Goal: Task Accomplishment & Management: Use online tool/utility

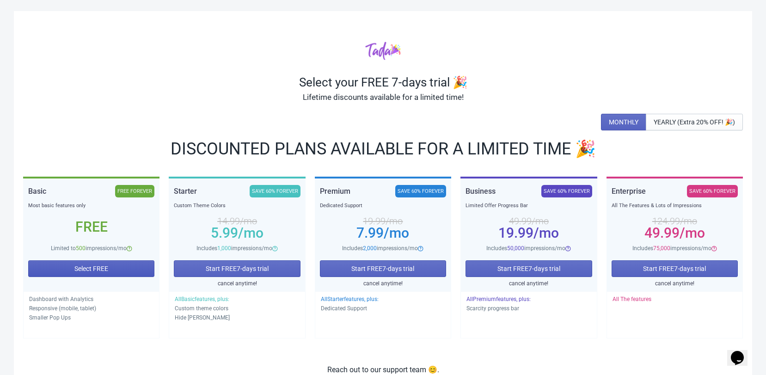
click at [95, 265] on span "Select FREE" at bounding box center [91, 268] width 34 height 7
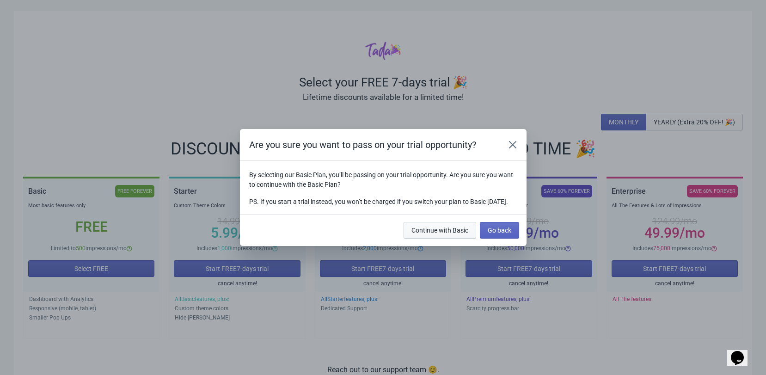
click at [450, 234] on span "Continue with Basic" at bounding box center [439, 230] width 57 height 7
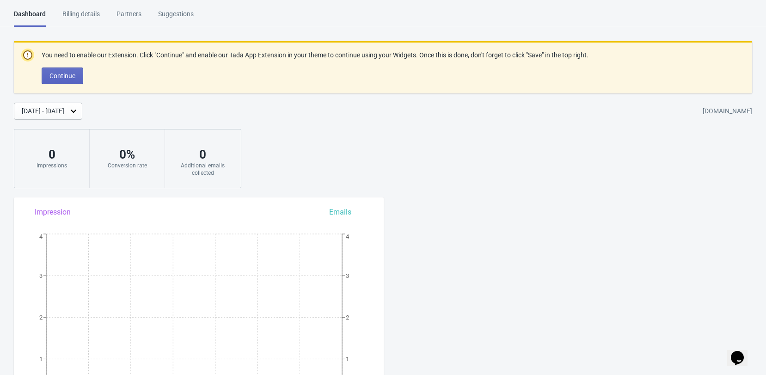
click at [91, 19] on div "Billing details" at bounding box center [80, 17] width 37 height 16
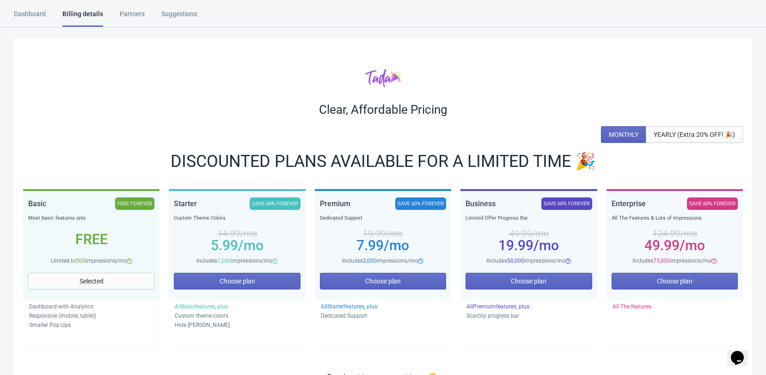
click at [37, 16] on div "Dashboard" at bounding box center [30, 17] width 32 height 16
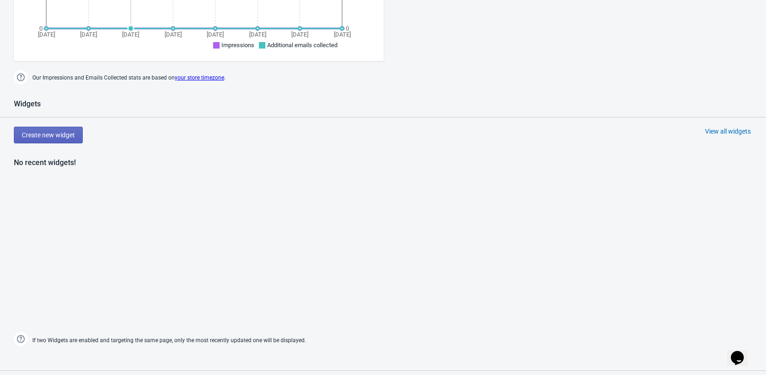
scroll to position [385, 0]
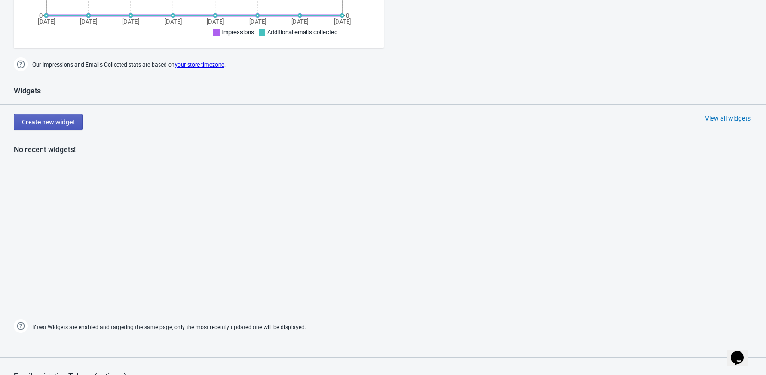
click at [57, 118] on span "Create new widget" at bounding box center [48, 121] width 53 height 7
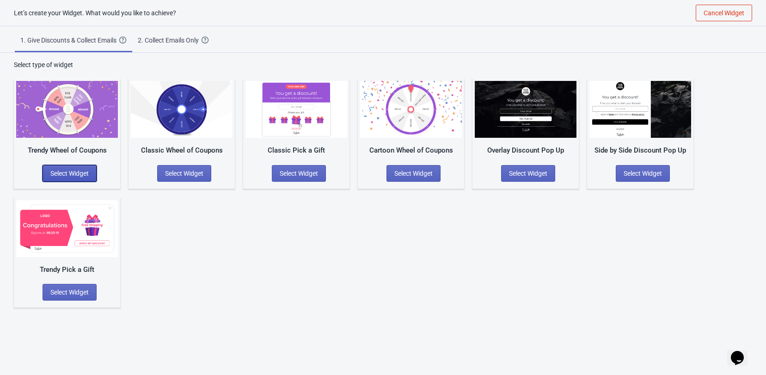
click at [80, 172] on span "Select Widget" at bounding box center [69, 173] width 38 height 7
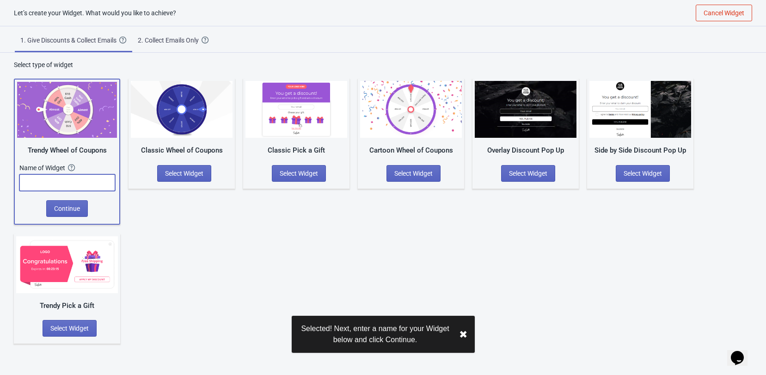
click at [88, 183] on input "text" at bounding box center [67, 182] width 96 height 17
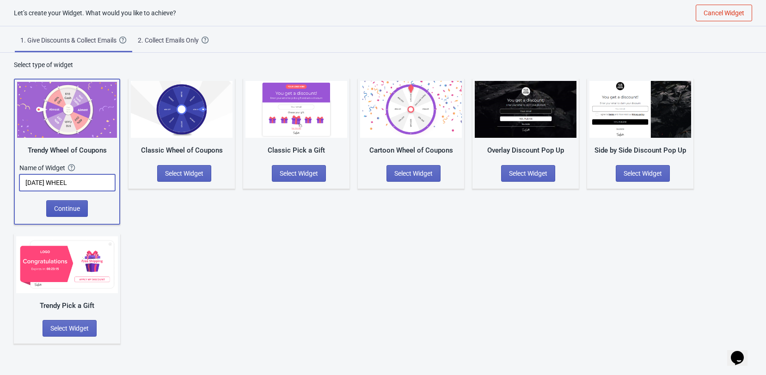
type input "[DATE] WHEEL"
click at [81, 209] on button "Continue" at bounding box center [67, 208] width 42 height 17
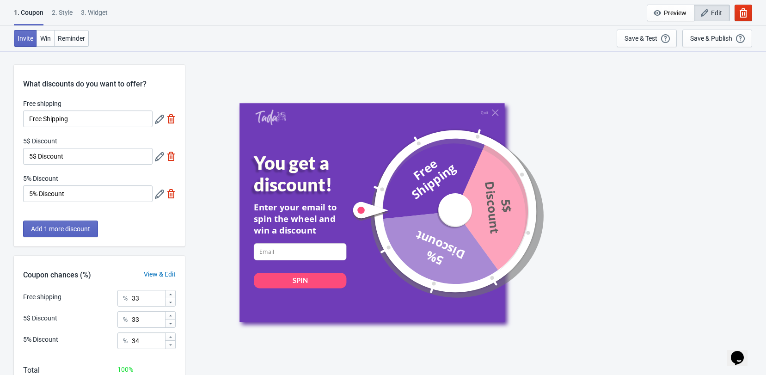
click at [65, 8] on div "2 . Style" at bounding box center [62, 16] width 21 height 16
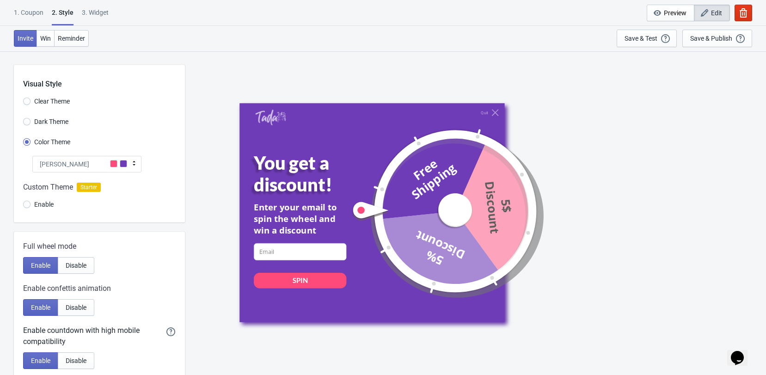
click at [87, 167] on div "[PERSON_NAME]" at bounding box center [86, 164] width 109 height 17
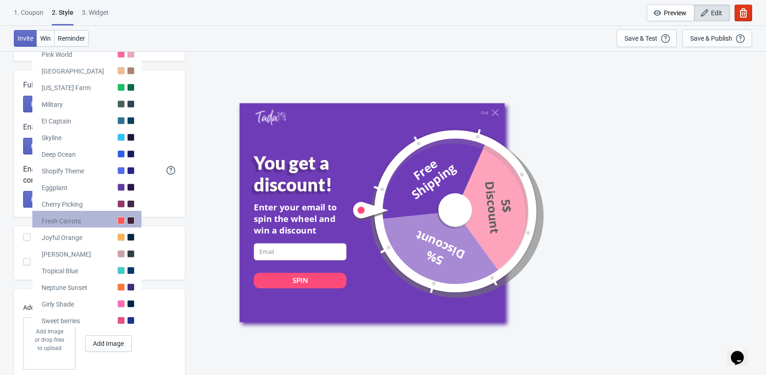
scroll to position [170, 0]
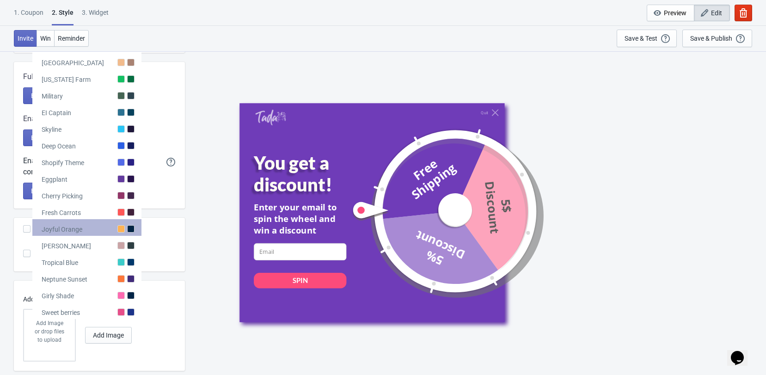
click at [127, 229] on div at bounding box center [130, 228] width 7 height 7
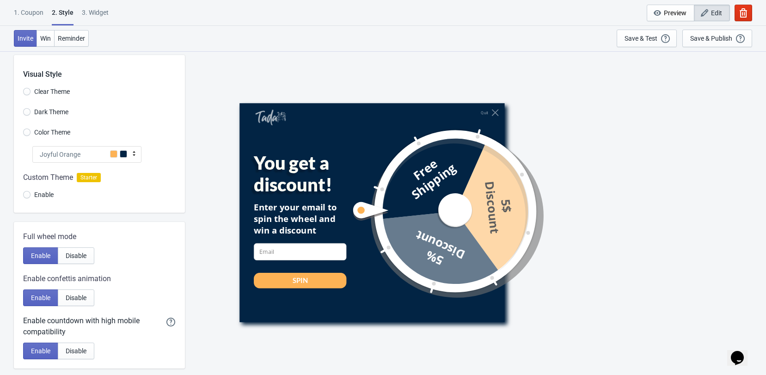
scroll to position [0, 0]
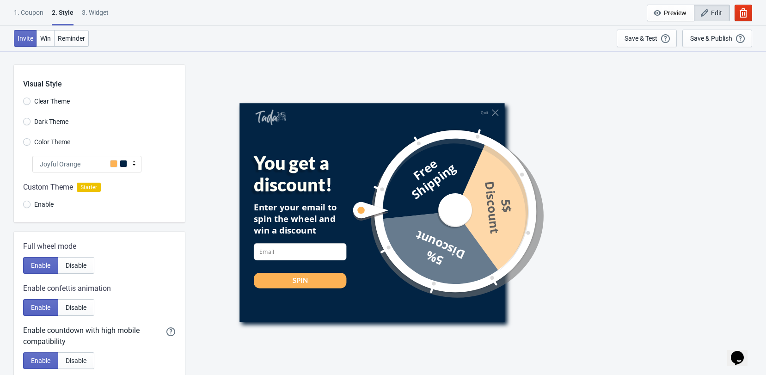
click at [50, 206] on div at bounding box center [99, 197] width 171 height 50
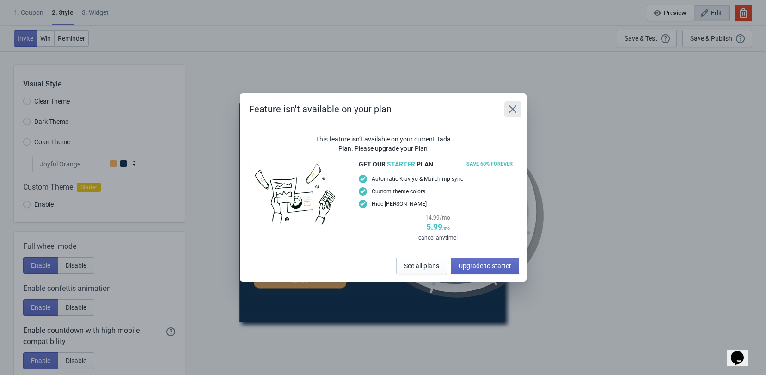
click at [510, 106] on icon "Close" at bounding box center [512, 108] width 7 height 7
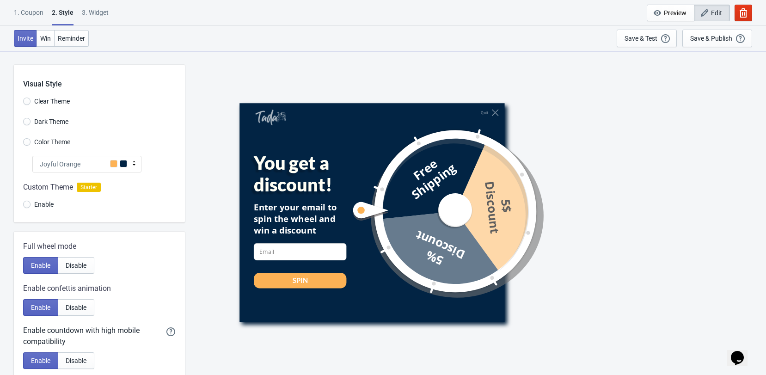
click at [94, 190] on div at bounding box center [99, 197] width 171 height 50
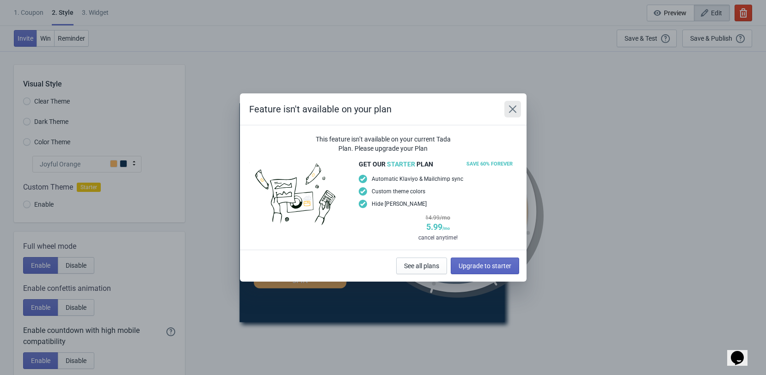
click at [511, 110] on icon "Close" at bounding box center [512, 108] width 7 height 7
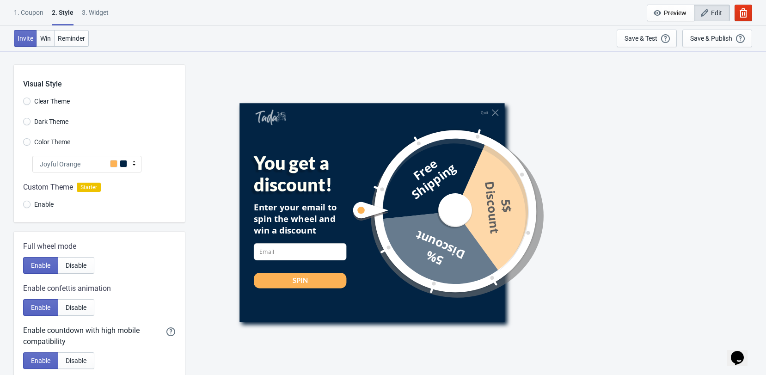
click at [47, 42] on span "Win" at bounding box center [45, 38] width 11 height 7
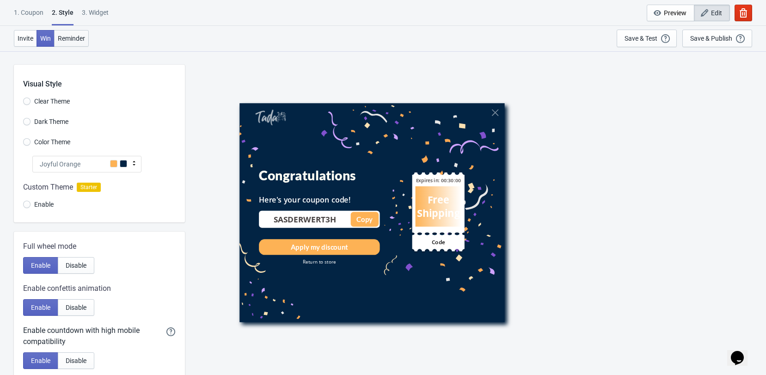
click at [83, 41] on span "Reminder" at bounding box center [71, 38] width 27 height 7
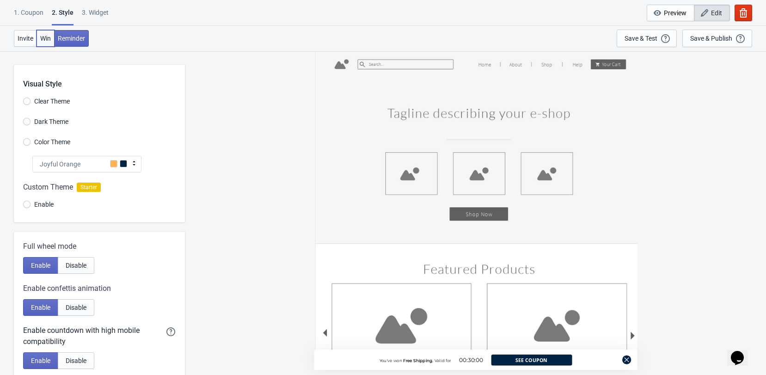
click at [40, 40] on span "Win" at bounding box center [45, 38] width 11 height 7
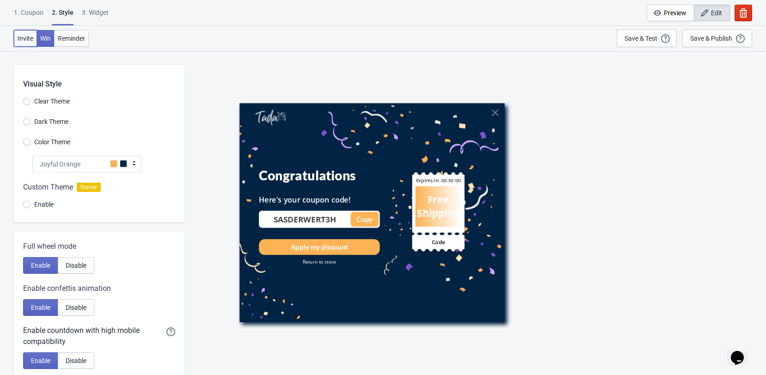
click at [21, 37] on span "Invite" at bounding box center [26, 38] width 16 height 7
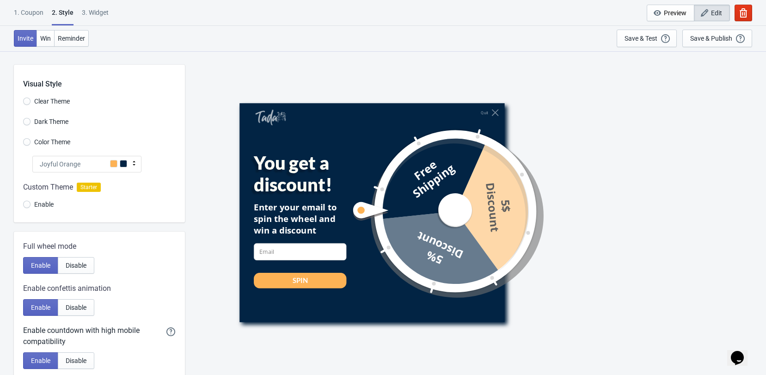
click at [97, 168] on div "Joyful Orange" at bounding box center [86, 164] width 109 height 17
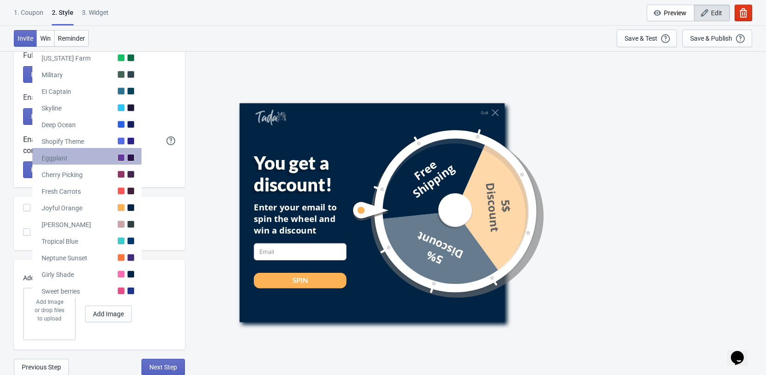
scroll to position [191, 0]
click at [180, 282] on div "Add Logo Add Image or drop files to upload Add Image" at bounding box center [104, 304] width 162 height 90
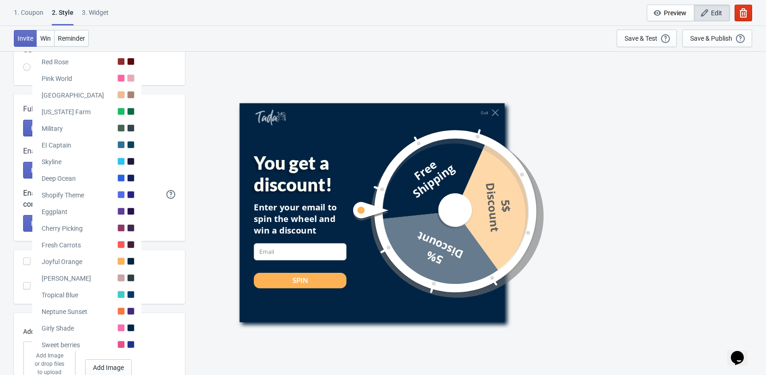
scroll to position [22, 0]
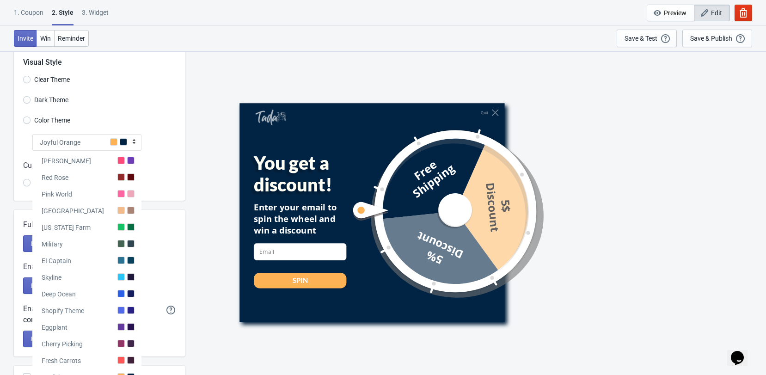
click at [210, 135] on div "Quit You get a discount! Enter your email to spin the wheel and win a discount …" at bounding box center [476, 213] width 572 height 324
click at [225, 341] on div "Quit You get a discount! Enter your email to spin the wheel and win a discount …" at bounding box center [476, 213] width 572 height 324
click at [264, 50] on div "Invite Win Reminder Save & Test Open a Widget Preview of your site so that you …" at bounding box center [383, 38] width 766 height 25
click at [80, 137] on div "Joyful Orange" at bounding box center [86, 142] width 109 height 17
radio input "true"
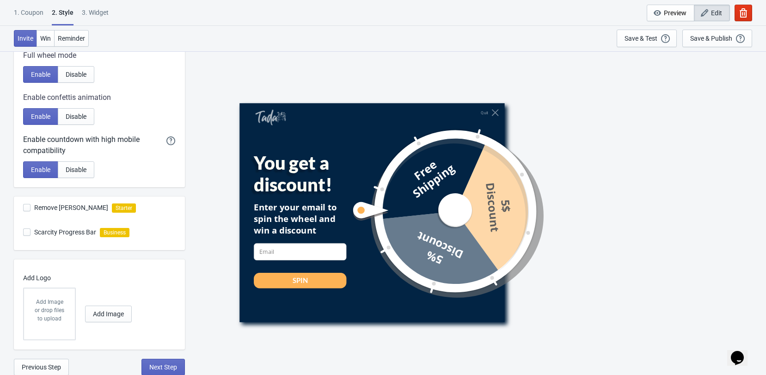
scroll to position [191, 0]
click at [27, 208] on span at bounding box center [26, 206] width 7 height 7
click at [24, 208] on input "Remove [PERSON_NAME]" at bounding box center [23, 211] width 0 height 17
checkbox input "false"
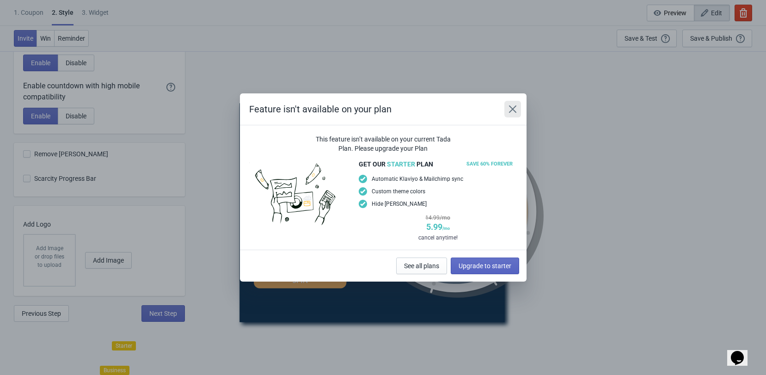
click at [520, 106] on button "Close" at bounding box center [512, 109] width 17 height 17
radio input "true"
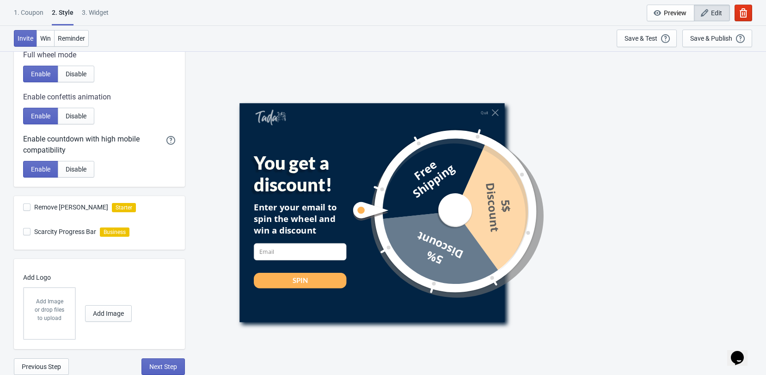
click at [38, 229] on span "Scarcity Progress Bar" at bounding box center [65, 231] width 62 height 9
click at [24, 229] on input "Scarcity Progress Bar" at bounding box center [23, 236] width 0 height 17
checkbox input "false"
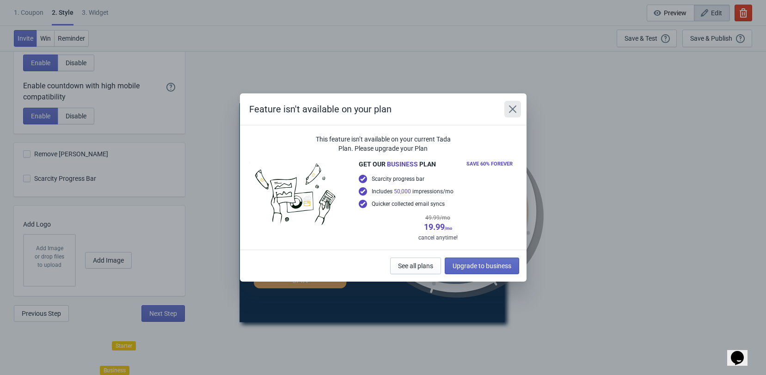
click at [512, 102] on button "Close" at bounding box center [512, 109] width 17 height 17
radio input "true"
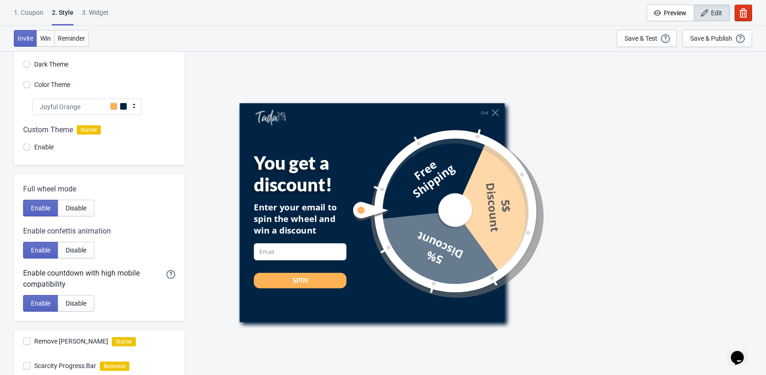
scroll to position [0, 0]
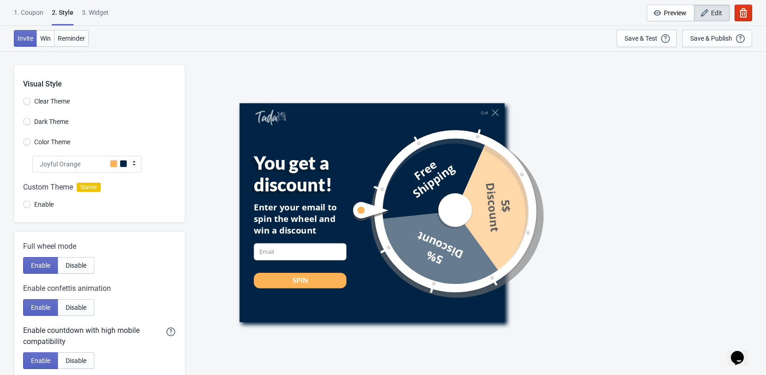
click at [104, 11] on div "3. Widget" at bounding box center [95, 16] width 27 height 16
select select "once"
select select "1"
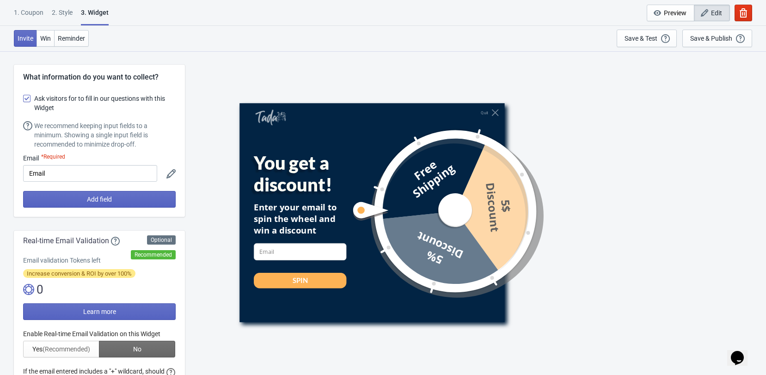
click at [31, 99] on label "Ask visitors for to fill in our questions with this Widget" at bounding box center [99, 103] width 153 height 22
click at [24, 99] on input "Ask visitors for to fill in our questions with this Widget" at bounding box center [23, 103] width 0 height 17
checkbox input "false"
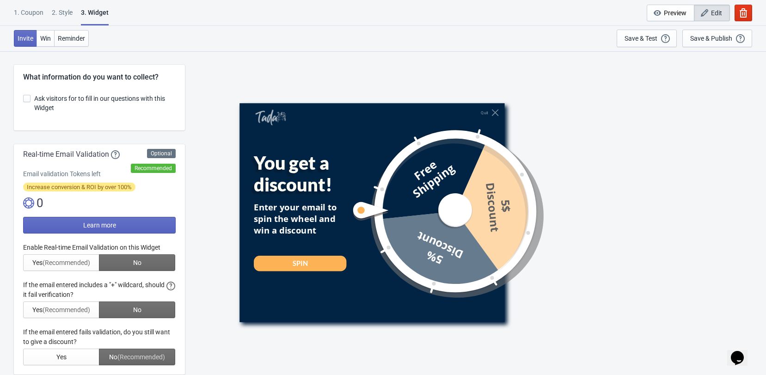
click at [61, 12] on div "2 . Style" at bounding box center [62, 16] width 21 height 16
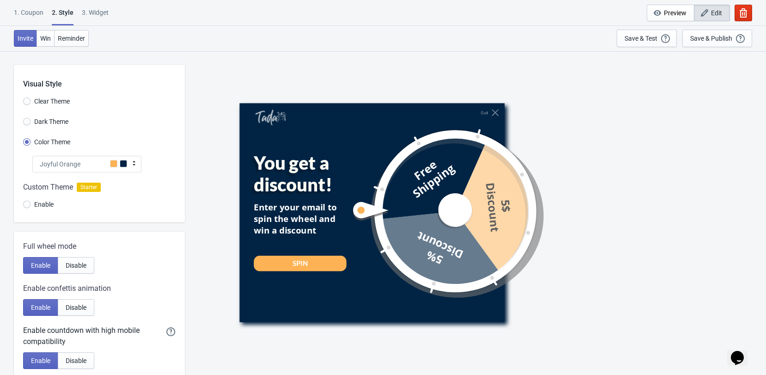
click at [82, 14] on div "3. Widget" at bounding box center [95, 16] width 27 height 16
select select "once"
select select "1"
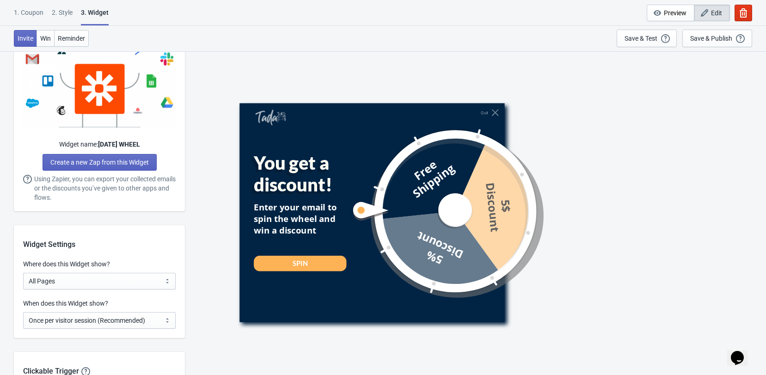
scroll to position [478, 0]
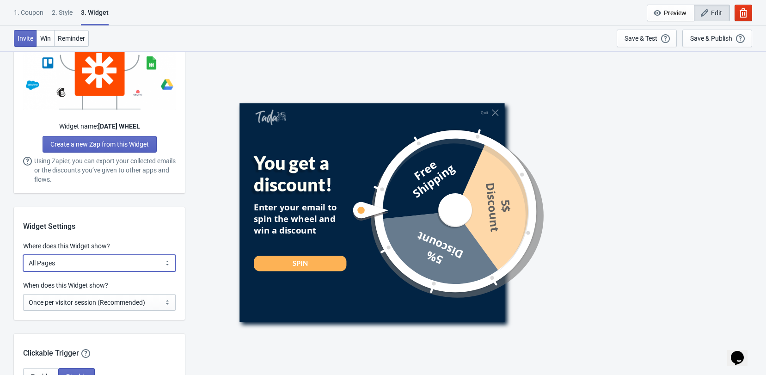
click at [129, 256] on select "All Pages All Product Pages All Blog Pages All Static Pages Specific Product(s)…" at bounding box center [99, 263] width 153 height 17
click at [23, 255] on select "All Pages All Product Pages All Blog Pages All Static Pages Specific Product(s)…" at bounding box center [99, 263] width 153 height 17
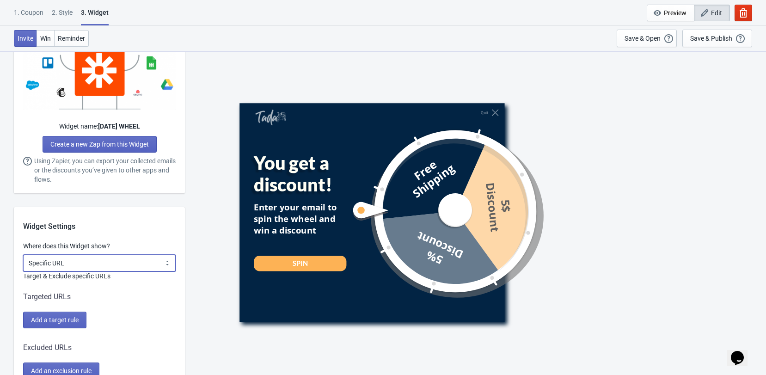
click at [99, 261] on select "All Pages All Product Pages All Blog Pages All Static Pages Specific Product(s)…" at bounding box center [99, 263] width 153 height 17
select select "homepageOnly"
click at [23, 255] on select "All Pages All Product Pages All Blog Pages All Static Pages Specific Product(s)…" at bounding box center [99, 263] width 153 height 17
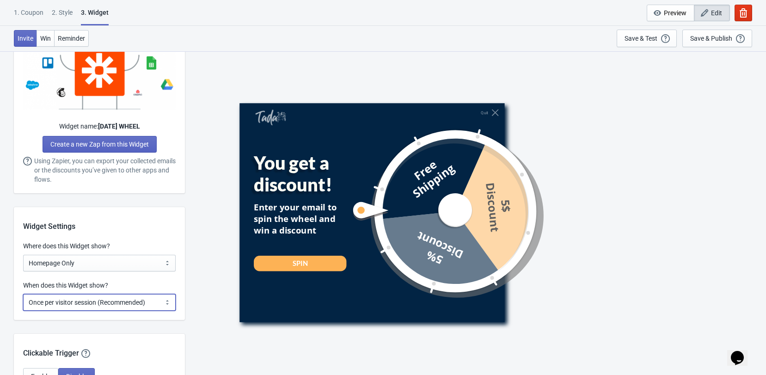
click at [121, 300] on select "Every new visit of page Once every period of time Once per visitor session (Rec…" at bounding box center [99, 302] width 153 height 17
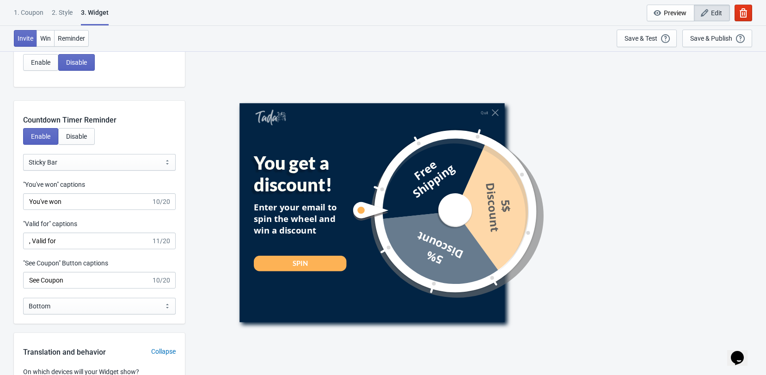
scroll to position [801, 0]
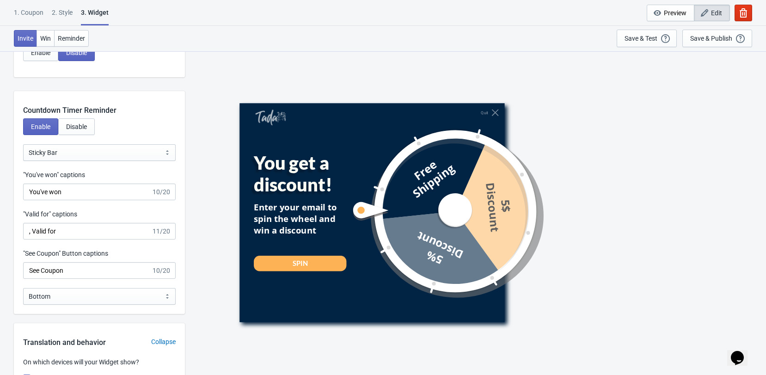
click at [26, 5] on div "1. Coupon 2 . Style 3. Widget 1. Coupon 2 . Style 3. Widget Cancel Widget Previ…" at bounding box center [383, 13] width 766 height 26
click at [25, 9] on div "1. Coupon" at bounding box center [29, 16] width 30 height 16
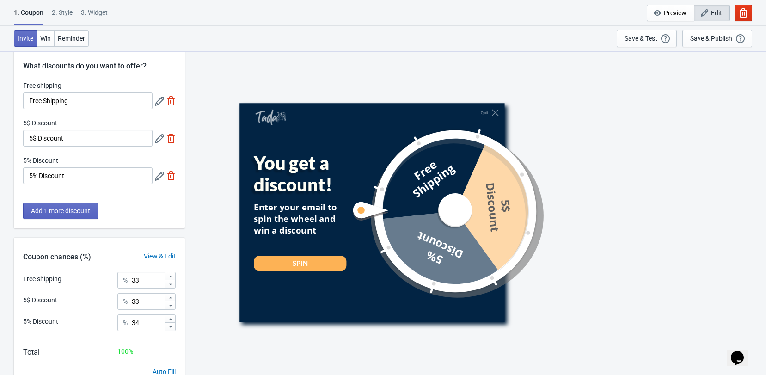
scroll to position [0, 0]
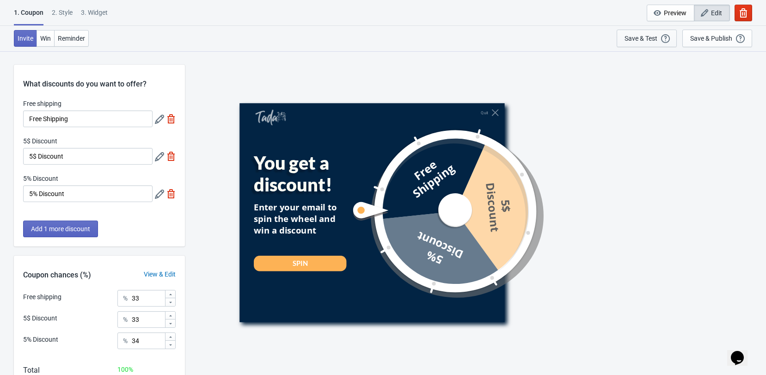
click at [647, 37] on div "Save & Test" at bounding box center [641, 38] width 33 height 7
click at [67, 6] on div "1. Coupon 2 . Style 3. Widget 1. Coupon 2 . Style 3. Widget Cancel Widget Previ…" at bounding box center [383, 13] width 766 height 26
click at [67, 8] on div "2 . Style" at bounding box center [62, 16] width 21 height 16
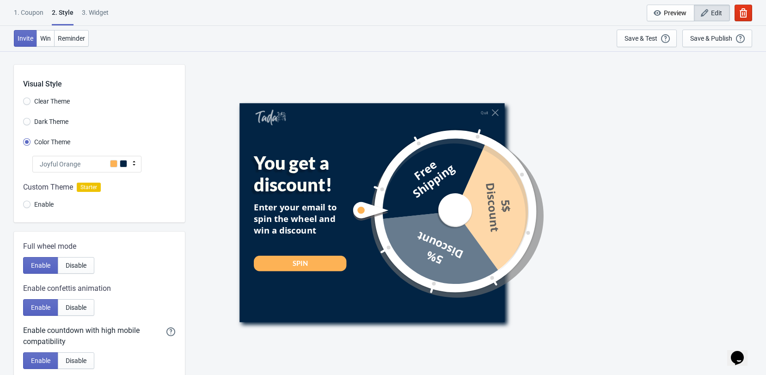
click at [33, 17] on div "1. Coupon" at bounding box center [29, 16] width 30 height 16
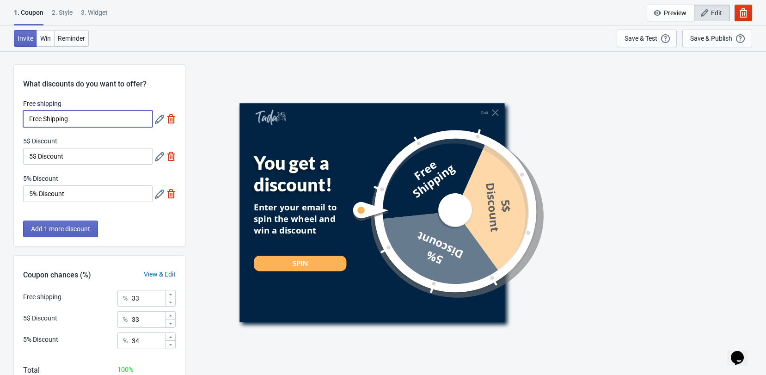
drag, startPoint x: 87, startPoint y: 116, endPoint x: -6, endPoint y: 106, distance: 93.0
click at [0, 106] on html "1. Coupon 2 . Style 3. Widget 1. Coupon 2 . Style 3. Widget Cancel Widget Previ…" at bounding box center [383, 187] width 766 height 375
type input "10% Discount"
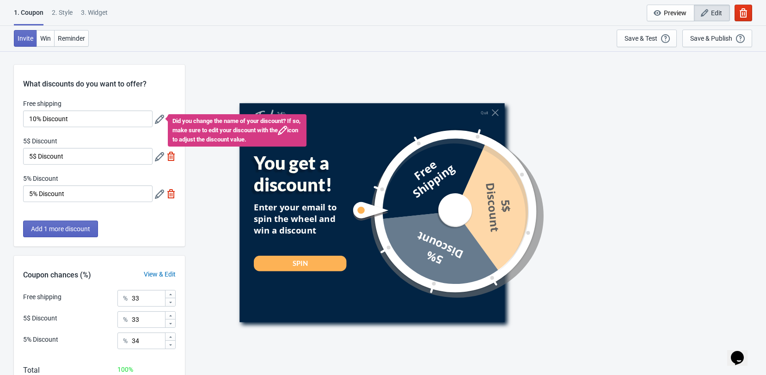
drag, startPoint x: 84, startPoint y: 174, endPoint x: 71, endPoint y: 160, distance: 19.0
click at [85, 174] on div "5% Discount" at bounding box center [87, 180] width 129 height 12
click at [80, 122] on input "10% Discount" at bounding box center [87, 118] width 129 height 17
click at [162, 120] on icon at bounding box center [159, 119] width 9 height 9
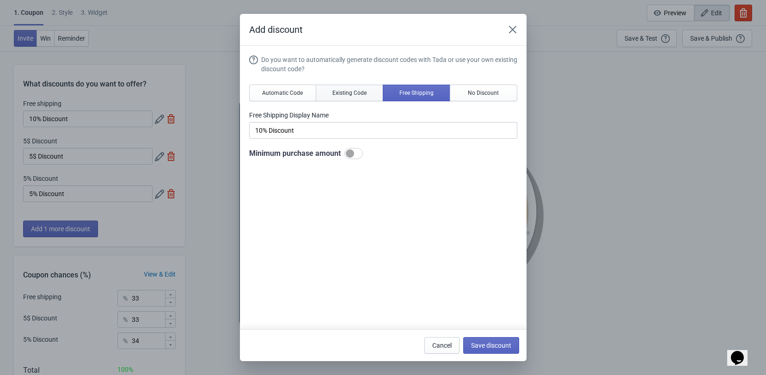
click at [353, 91] on span "Existing Code" at bounding box center [349, 92] width 34 height 7
type input "Your coupon name (5% OFF for example)"
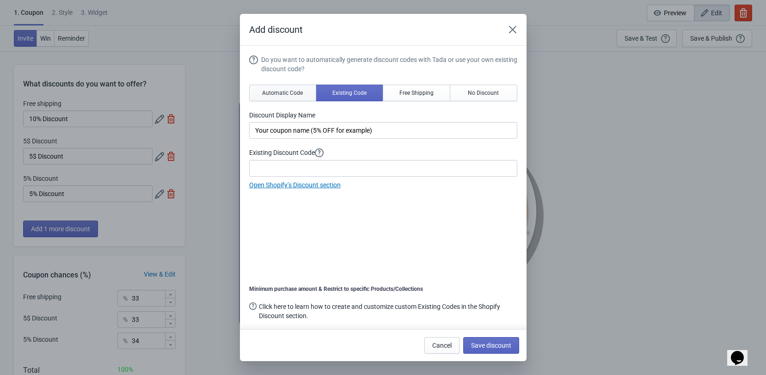
click at [275, 95] on span "Automatic Code" at bounding box center [282, 92] width 41 height 7
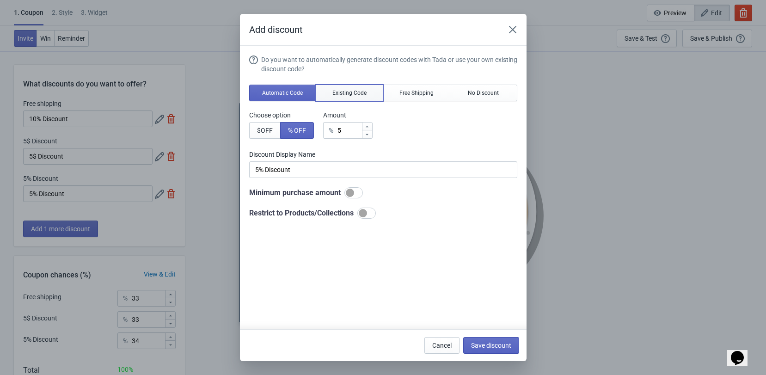
click at [365, 92] on button "Existing Code" at bounding box center [349, 93] width 67 height 17
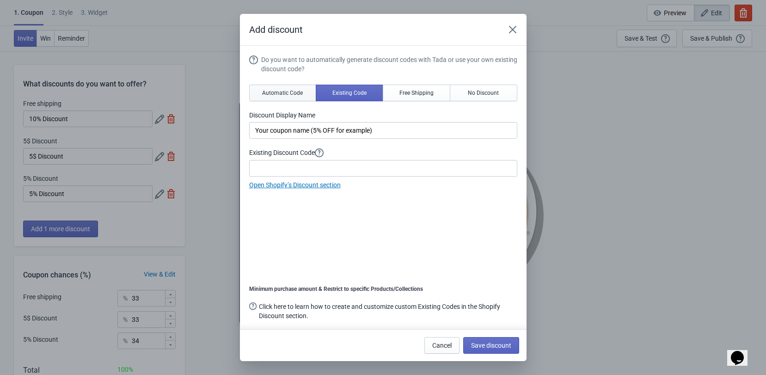
click at [281, 93] on span "Automatic Code" at bounding box center [282, 92] width 41 height 7
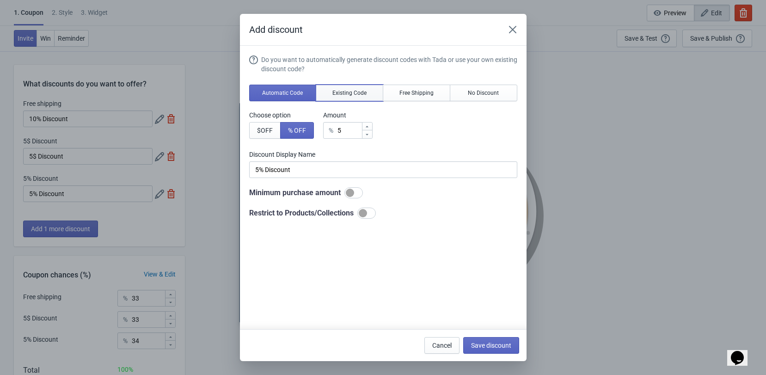
click at [344, 95] on span "Existing Code" at bounding box center [349, 92] width 34 height 7
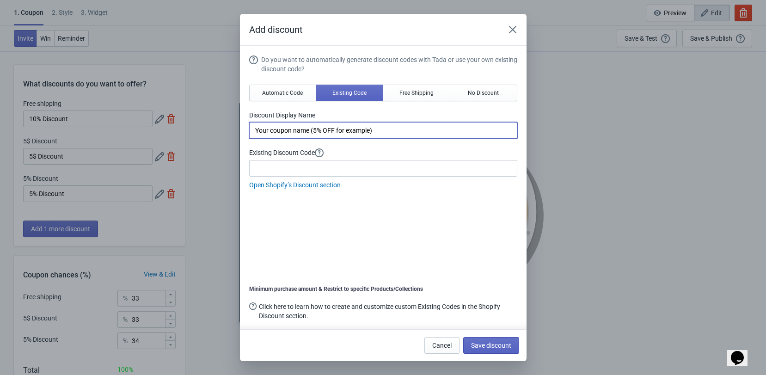
drag, startPoint x: 414, startPoint y: 131, endPoint x: 205, endPoint y: 124, distance: 209.5
click at [205, 124] on div "Add discount Do you want to automatically generate discount codes with Tada or …" at bounding box center [383, 187] width 766 height 347
drag, startPoint x: 316, startPoint y: 130, endPoint x: 218, endPoint y: 116, distance: 99.1
click at [219, 116] on div "Add discount Do you want to automatically generate discount codes with Tada or …" at bounding box center [383, 187] width 766 height 347
type input "HALLOWEEN10"
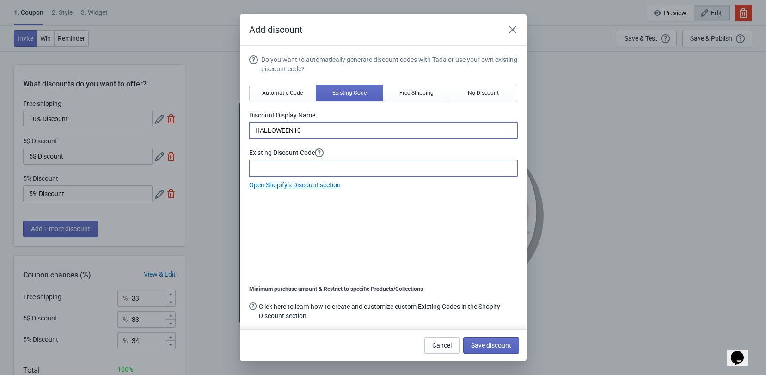
click at [300, 171] on input at bounding box center [383, 168] width 268 height 17
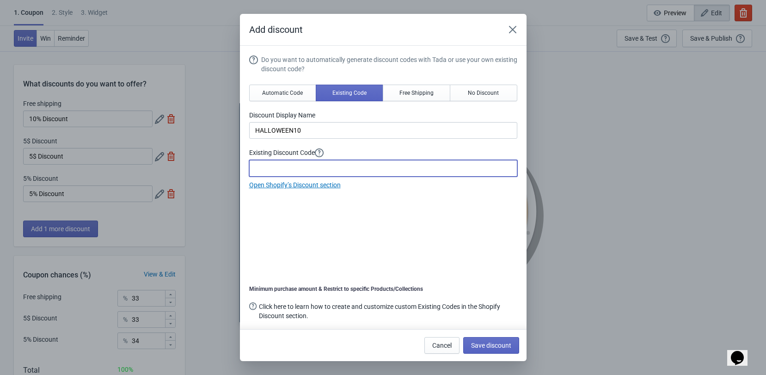
paste input "HALLOWEEN10"
type input "HALLOWEEN10"
click at [372, 213] on div "Do you want to automatically generate discount codes with Tada or use your own …" at bounding box center [383, 190] width 268 height 270
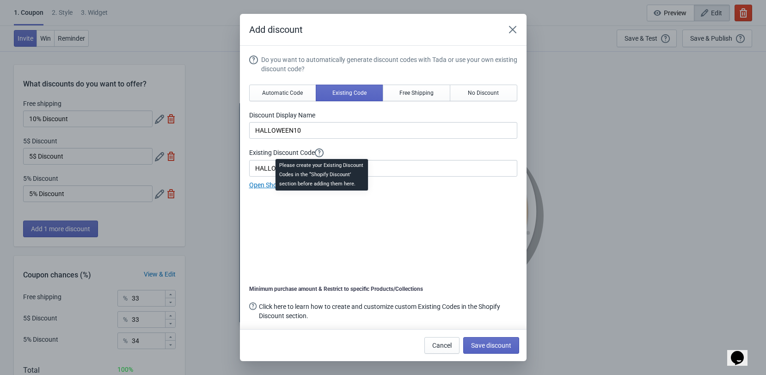
click at [318, 149] on icon at bounding box center [319, 152] width 9 height 9
click at [320, 153] on icon at bounding box center [319, 152] width 9 height 9
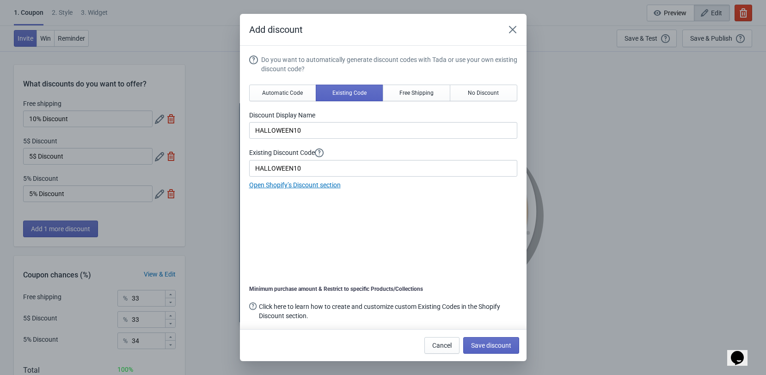
drag, startPoint x: 316, startPoint y: 221, endPoint x: 300, endPoint y: 186, distance: 38.3
click at [315, 215] on div "Do you want to automatically generate discount codes with Tada or use your own …" at bounding box center [383, 190] width 268 height 270
drag, startPoint x: 308, startPoint y: 164, endPoint x: 239, endPoint y: 164, distance: 68.4
click at [240, 164] on section "Do you want to automatically generate discount codes with Tada or use your own …" at bounding box center [383, 189] width 287 height 286
click at [515, 28] on icon "Close" at bounding box center [512, 29] width 7 height 7
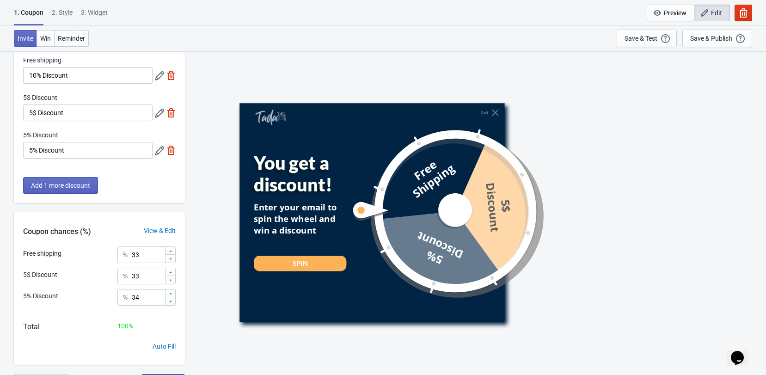
scroll to position [44, 0]
click at [78, 183] on span "Add 1 more discount" at bounding box center [60, 184] width 59 height 7
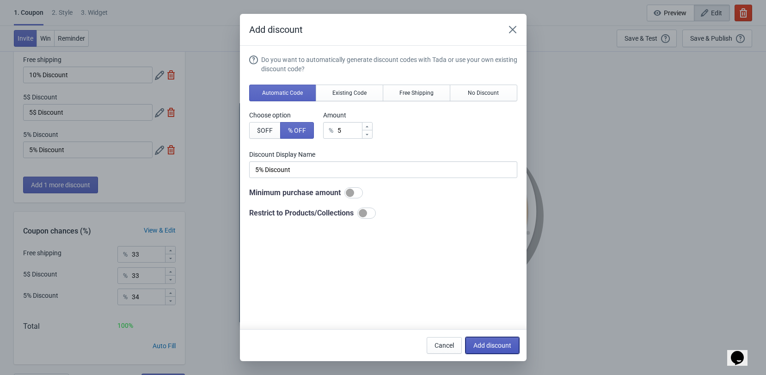
click at [491, 344] on span "Add discount" at bounding box center [492, 345] width 38 height 7
type input "25"
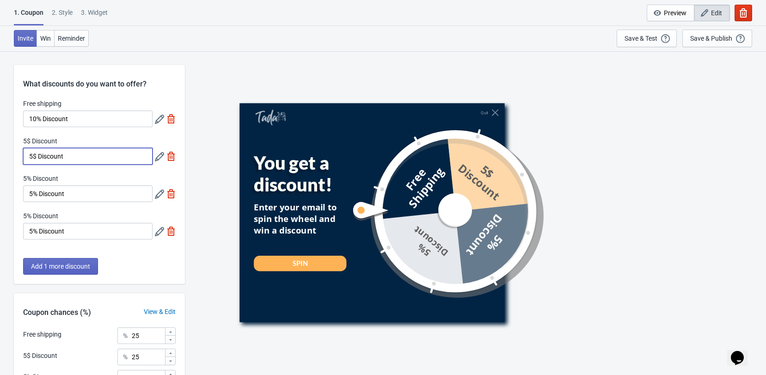
drag, startPoint x: 95, startPoint y: 152, endPoint x: -11, endPoint y: 145, distance: 106.6
click at [0, 145] on html "1. Coupon 2 . Style 3. Widget 1. Coupon 2 . Style 3. Widget Cancel Widget Previ…" at bounding box center [383, 187] width 766 height 375
type input "15% Discount"
click at [91, 207] on div "Free shipping 10% Discount 5$ Discount 15% Discount 5% Discount 5% Discount 5% …" at bounding box center [99, 174] width 171 height 150
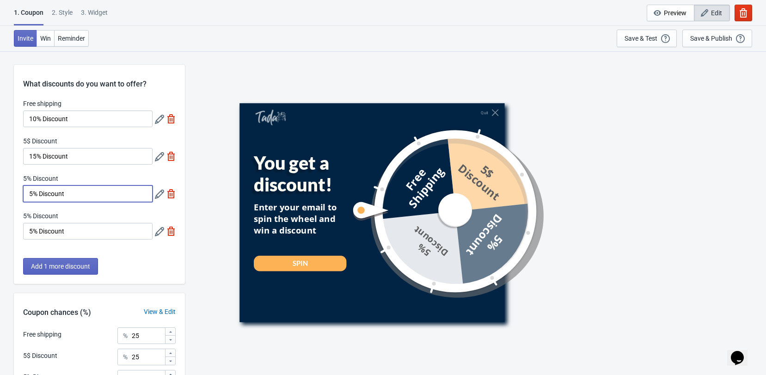
drag, startPoint x: 88, startPoint y: 196, endPoint x: -25, endPoint y: 187, distance: 113.2
click at [0, 187] on html "1. Coupon 2 . Style 3. Widget 1. Coupon 2 . Style 3. Widget Cancel Widget Previ…" at bounding box center [383, 187] width 766 height 375
type input "20% Discount"
click at [83, 230] on input "5% Discount" at bounding box center [87, 231] width 129 height 17
drag, startPoint x: 83, startPoint y: 230, endPoint x: -48, endPoint y: 231, distance: 130.4
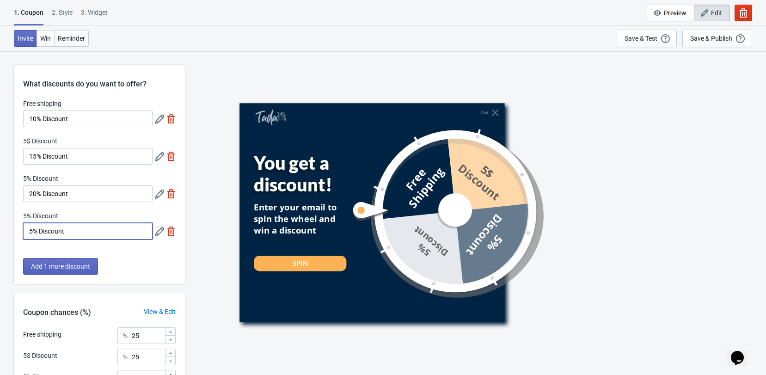
click at [0, 231] on html "1. Coupon 2 . Style 3. Widget 1. Coupon 2 . Style 3. Widget Cancel Widget Previ…" at bounding box center [383, 187] width 766 height 375
type input "30% Discount"
click at [180, 262] on div "Add 1 more discount" at bounding box center [99, 271] width 171 height 26
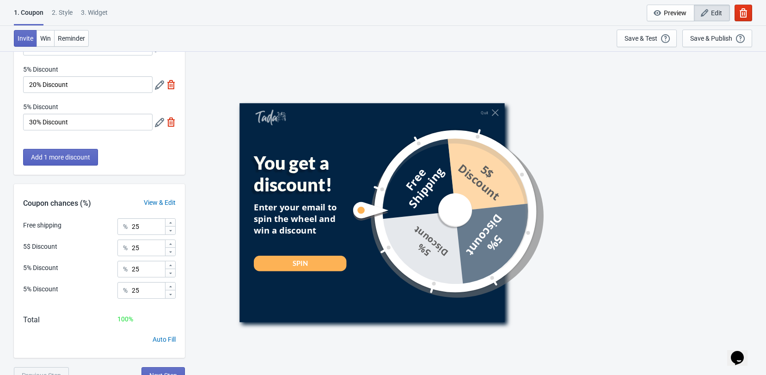
scroll to position [118, 0]
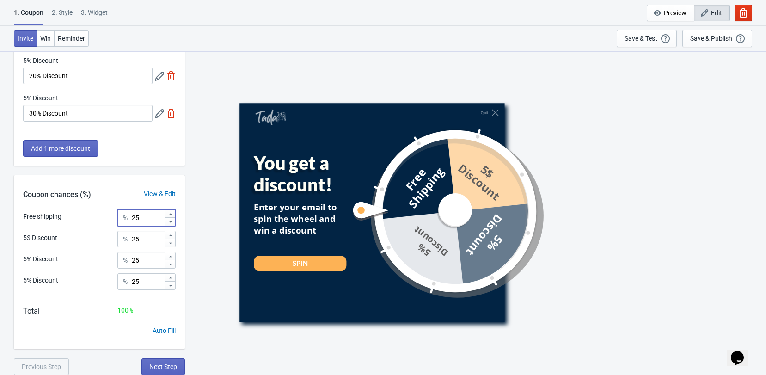
drag, startPoint x: 154, startPoint y: 219, endPoint x: 98, endPoint y: 217, distance: 56.5
click at [98, 217] on div "Free shipping % 25" at bounding box center [99, 215] width 153 height 12
type input "33"
drag, startPoint x: 146, startPoint y: 243, endPoint x: 106, endPoint y: 239, distance: 40.0
click at [106, 239] on div "5$ Discount % 25" at bounding box center [99, 237] width 153 height 12
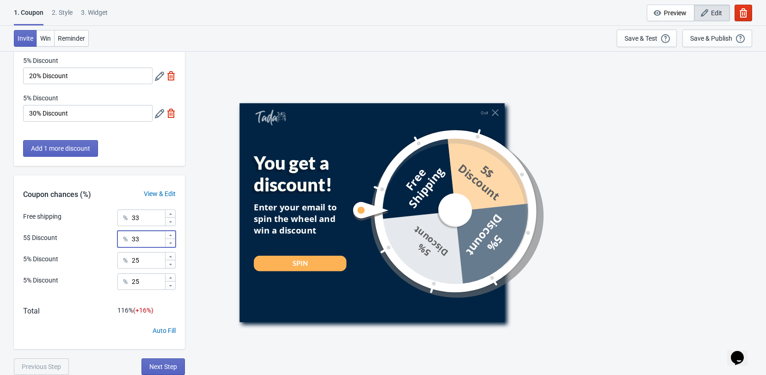
type input "33"
drag, startPoint x: 117, startPoint y: 255, endPoint x: 106, endPoint y: 252, distance: 11.6
click at [106, 252] on div "5% Discount % 25" at bounding box center [99, 258] width 153 height 12
type input "33"
drag, startPoint x: 143, startPoint y: 218, endPoint x: 99, endPoint y: 213, distance: 44.2
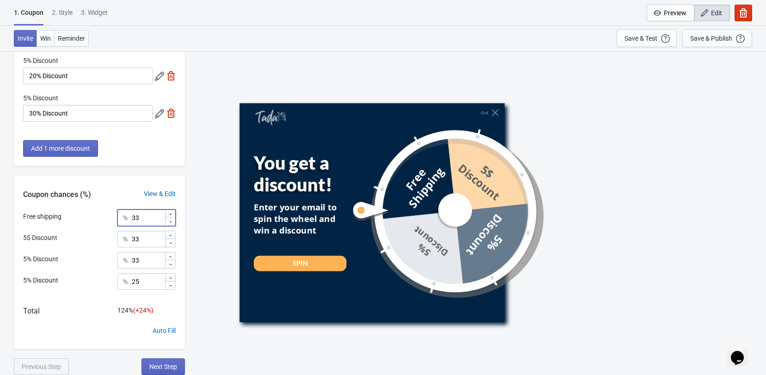
click at [99, 213] on div "Free shipping % 33" at bounding box center [99, 215] width 153 height 12
drag, startPoint x: 150, startPoint y: 282, endPoint x: 116, endPoint y: 277, distance: 35.0
click at [116, 277] on div "5% Discount % 25" at bounding box center [99, 284] width 153 height 23
type input "1"
click at [163, 306] on div "100 %" at bounding box center [146, 311] width 58 height 10
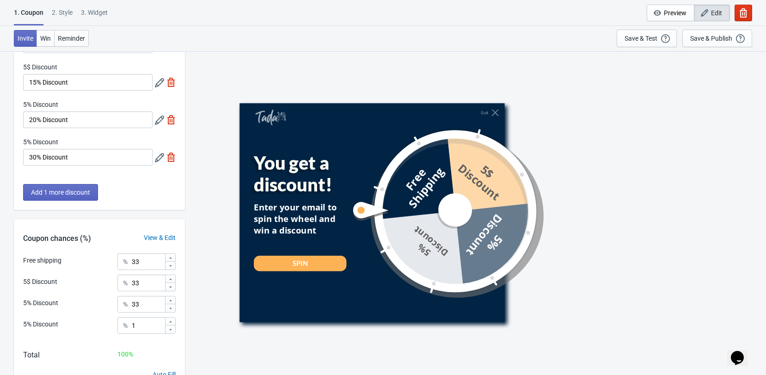
scroll to position [87, 0]
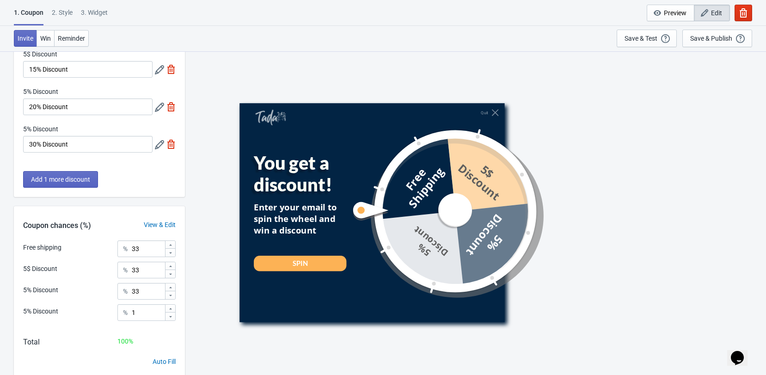
click at [156, 225] on div "View & Edit" at bounding box center [160, 225] width 50 height 10
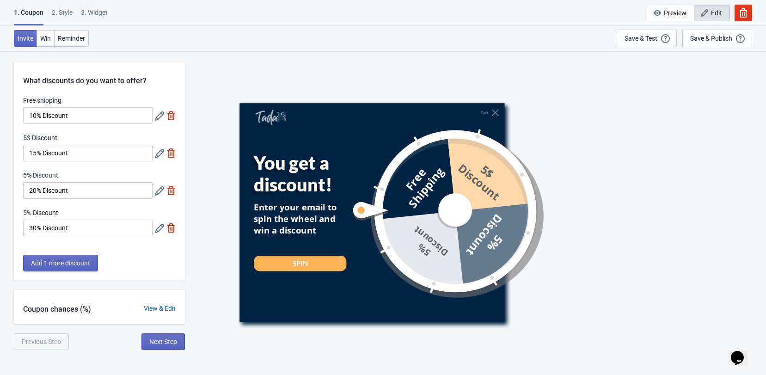
scroll to position [0, 0]
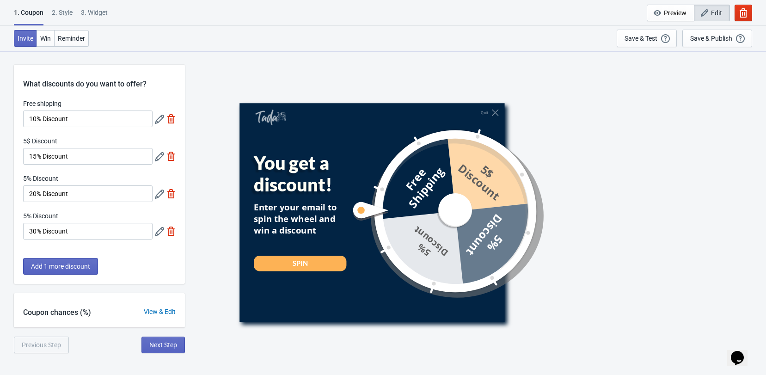
click at [159, 115] on icon at bounding box center [159, 119] width 9 height 9
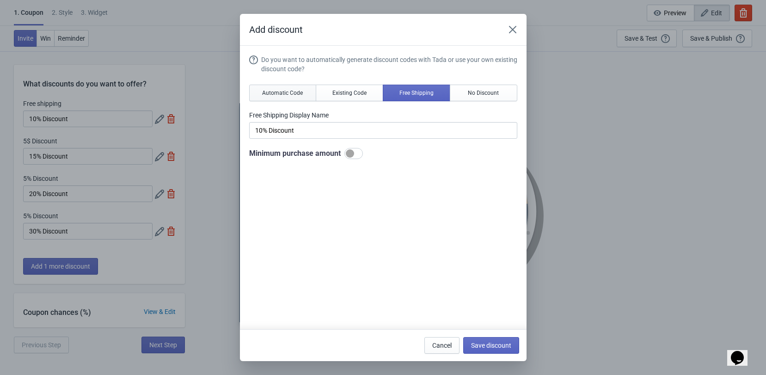
click at [293, 94] on span "Automatic Code" at bounding box center [282, 92] width 41 height 7
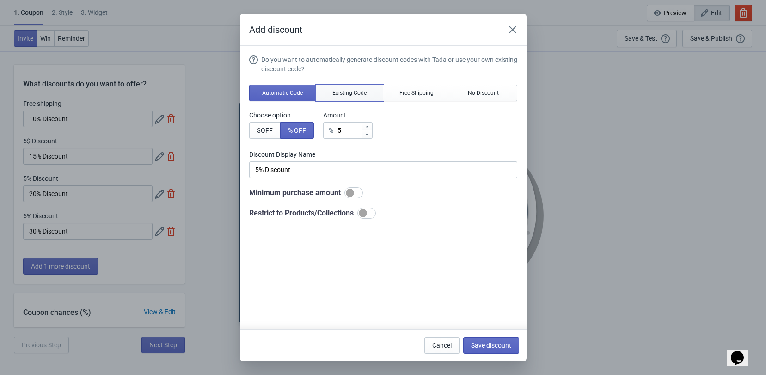
click at [335, 91] on span "Existing Code" at bounding box center [349, 92] width 34 height 7
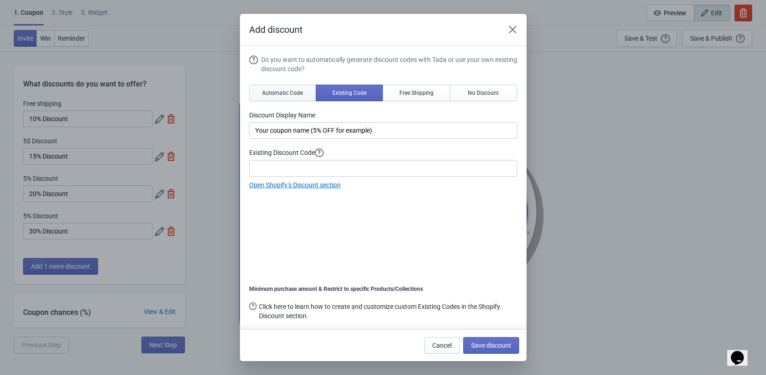
click at [289, 94] on span "Automatic Code" at bounding box center [282, 92] width 41 height 7
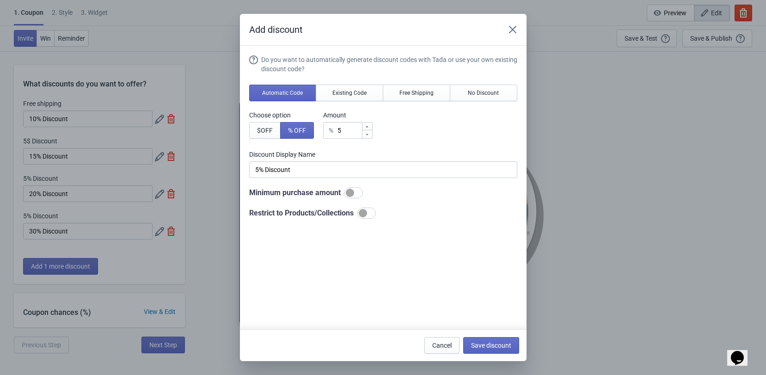
click at [367, 129] on div at bounding box center [367, 127] width 10 height 8
type input "6"
type input "6% Discount"
click at [367, 129] on div at bounding box center [367, 127] width 10 height 8
type input "7"
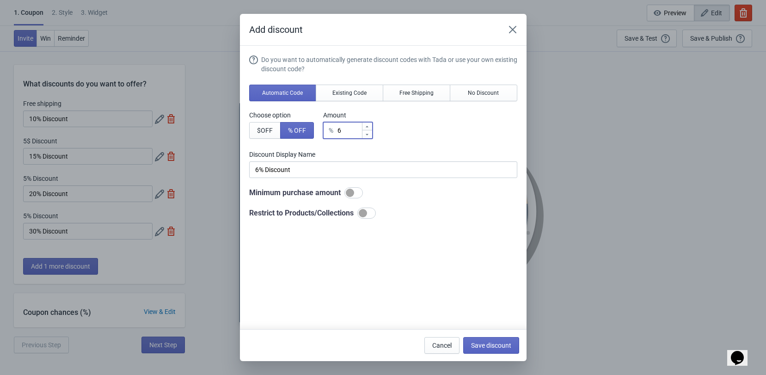
type input "7% Discount"
click at [367, 129] on div at bounding box center [367, 127] width 10 height 8
type input "8"
type input "8% Discount"
click at [367, 129] on div at bounding box center [367, 127] width 10 height 8
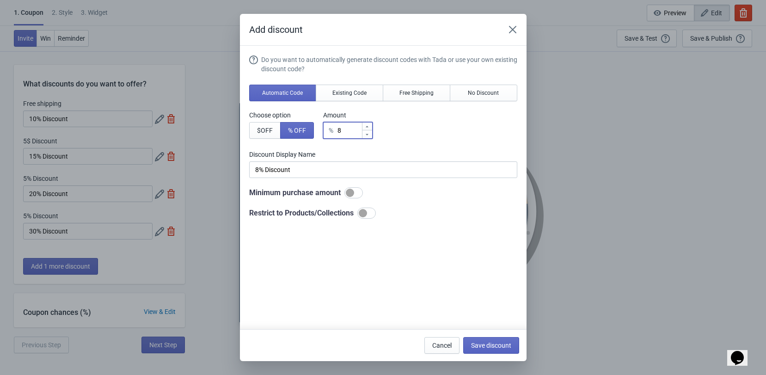
type input "9"
type input "9% Discount"
click at [367, 129] on div at bounding box center [367, 127] width 10 height 8
type input "10"
type input "10% Discount"
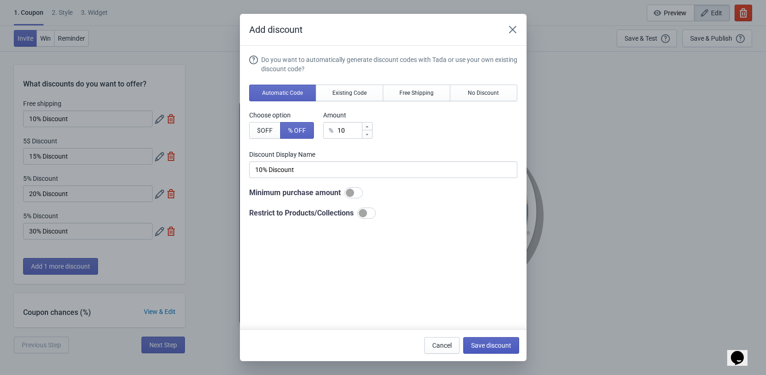
click at [501, 346] on span "Save discount" at bounding box center [491, 345] width 40 height 7
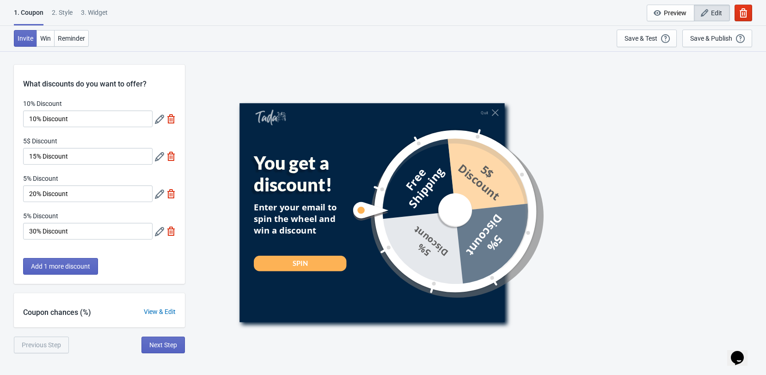
click at [163, 155] on icon at bounding box center [159, 156] width 9 height 9
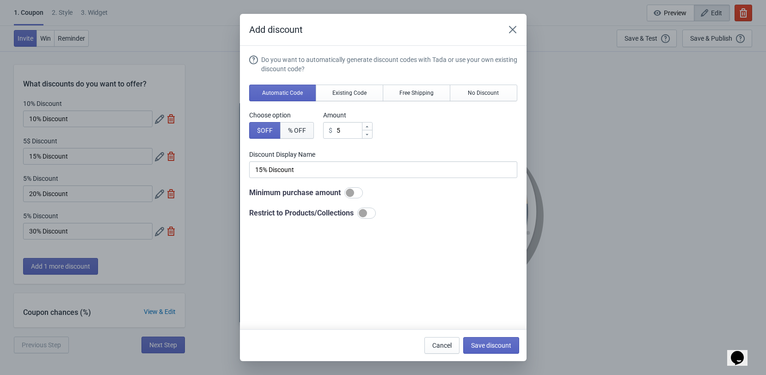
click at [307, 126] on button "% OFF" at bounding box center [297, 130] width 34 height 17
type input "5% Discount"
click at [370, 129] on icon at bounding box center [367, 127] width 6 height 6
type input "6"
type input "6% Discount"
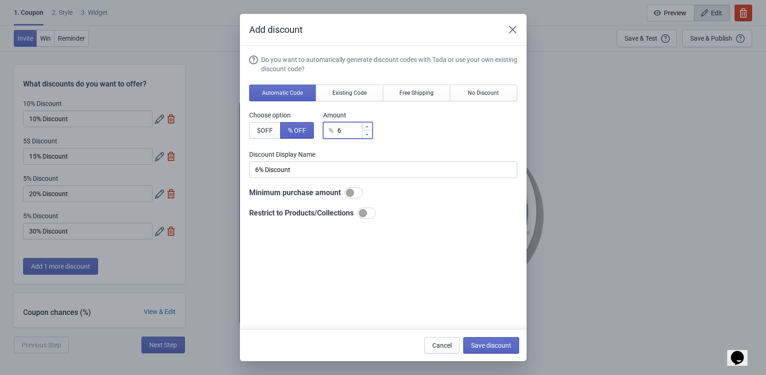
click at [370, 129] on icon at bounding box center [367, 127] width 6 height 6
type input "7"
type input "7% Discount"
click at [370, 129] on icon at bounding box center [367, 127] width 6 height 6
type input "8"
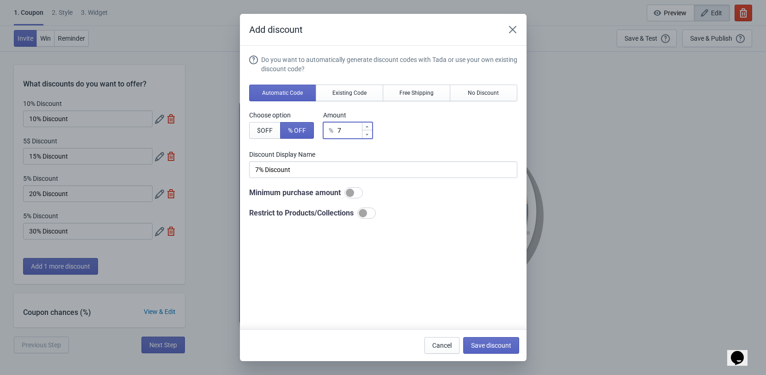
type input "8% Discount"
click at [370, 129] on icon at bounding box center [367, 127] width 6 height 6
type input "9"
type input "9% Discount"
click at [370, 129] on icon at bounding box center [367, 127] width 6 height 6
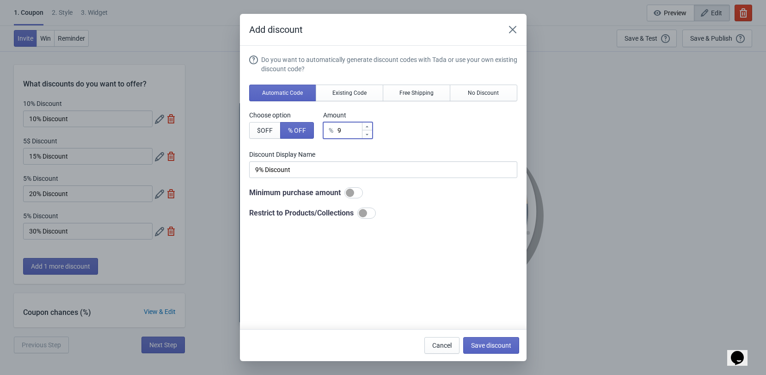
type input "10"
type input "10% Discount"
click at [370, 129] on icon at bounding box center [367, 127] width 6 height 6
type input "11"
type input "11% Discount"
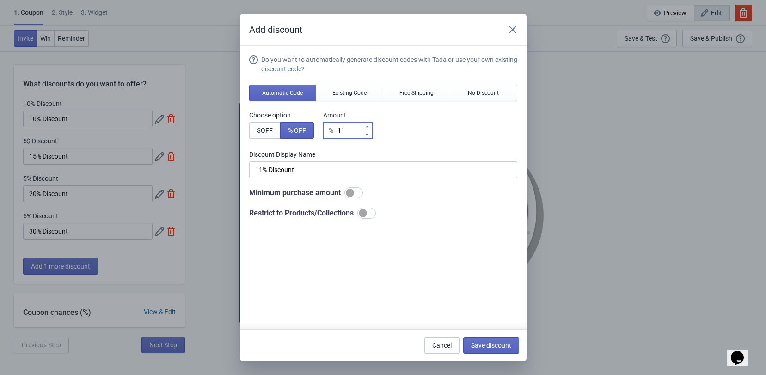
click at [370, 129] on icon at bounding box center [367, 127] width 6 height 6
type input "12"
type input "12% Discount"
click at [370, 129] on icon at bounding box center [367, 127] width 6 height 6
type input "13"
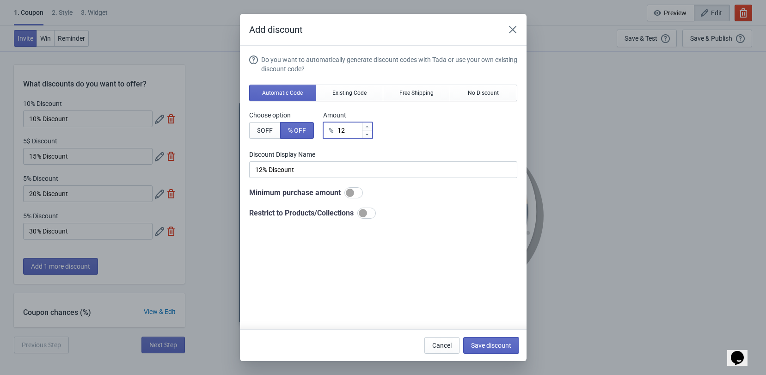
type input "13% Discount"
click at [370, 129] on icon at bounding box center [367, 127] width 6 height 6
type input "14"
type input "14% Discount"
click at [370, 129] on icon at bounding box center [367, 127] width 6 height 6
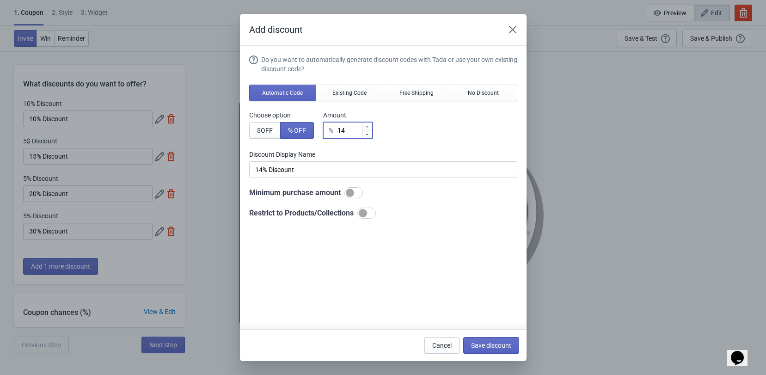
type input "15"
type input "15% Discount"
click at [490, 338] on button "Save discount" at bounding box center [491, 345] width 56 height 17
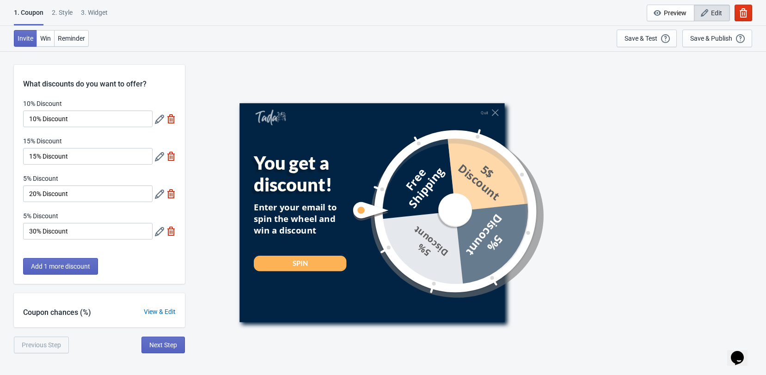
click at [158, 193] on icon at bounding box center [159, 194] width 9 height 9
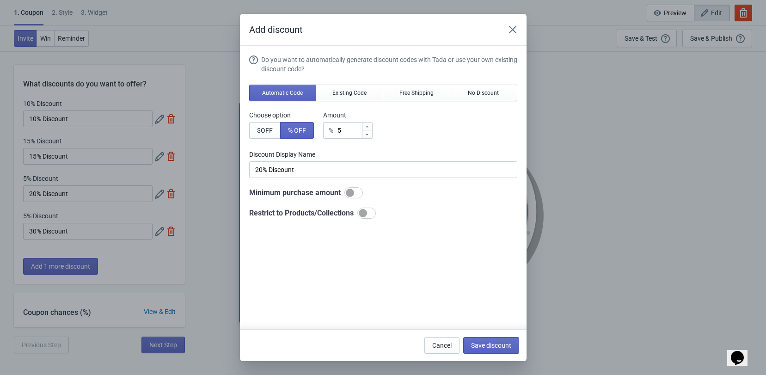
click at [364, 128] on div at bounding box center [367, 127] width 10 height 8
type input "6"
type input "6% Discount"
click at [363, 129] on div at bounding box center [367, 127] width 10 height 8
type input "7"
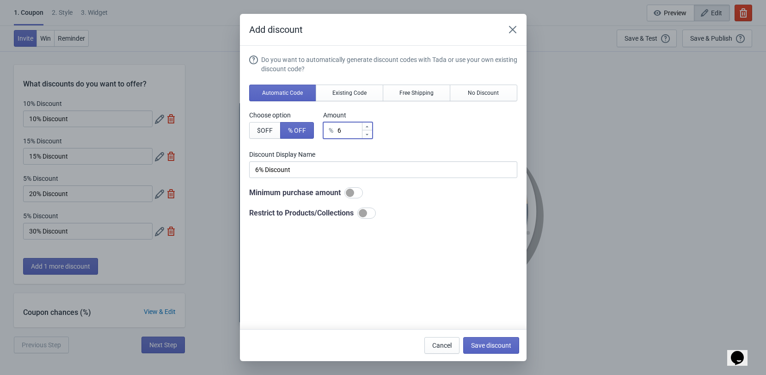
type input "7% Discount"
click at [363, 129] on div at bounding box center [367, 127] width 10 height 8
type input "8"
type input "8% Discount"
click at [363, 129] on div at bounding box center [367, 127] width 10 height 8
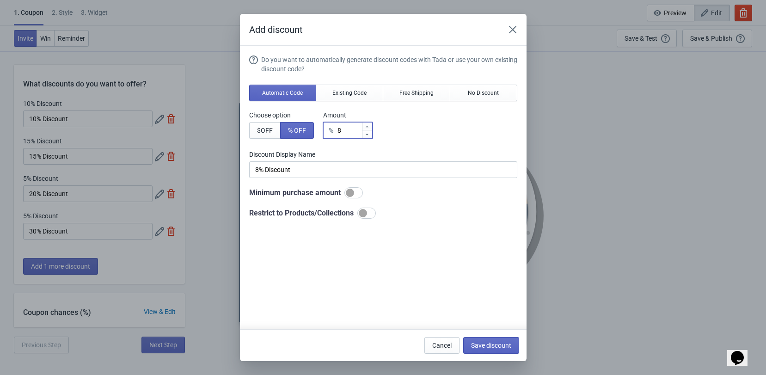
type input "9"
type input "9% Discount"
click at [363, 129] on div at bounding box center [367, 127] width 10 height 8
type input "10"
type input "10% Discount"
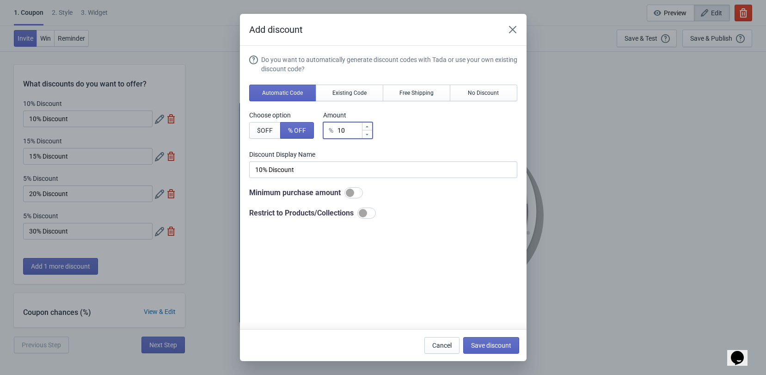
click at [363, 129] on div at bounding box center [367, 127] width 10 height 8
type input "11"
type input "11% Discount"
click at [363, 129] on div at bounding box center [367, 127] width 10 height 8
type input "12"
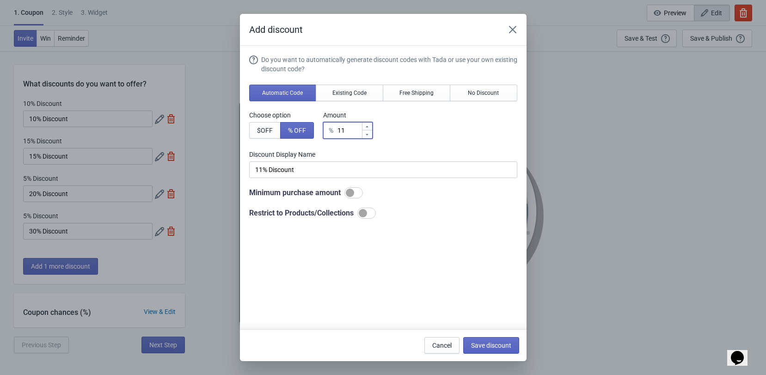
type input "12% Discount"
click at [363, 129] on div at bounding box center [367, 127] width 10 height 8
type input "13"
type input "13% Discount"
click at [363, 129] on div at bounding box center [367, 127] width 10 height 8
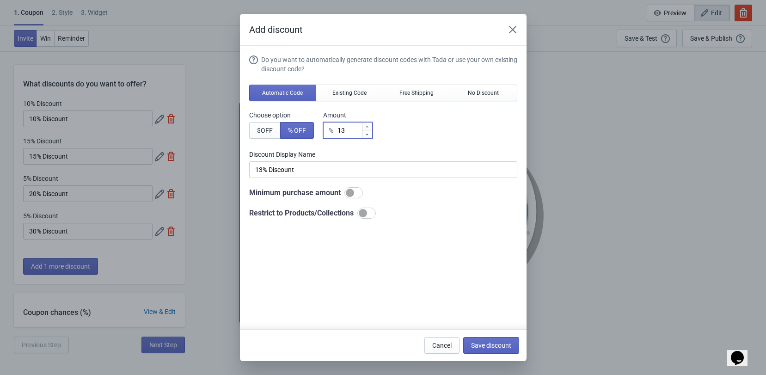
type input "14"
type input "14% Discount"
click at [363, 129] on div at bounding box center [367, 127] width 10 height 8
type input "15"
type input "15% Discount"
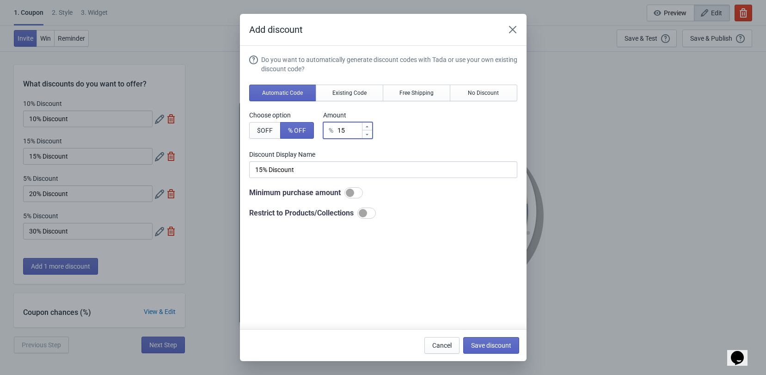
click at [363, 129] on div at bounding box center [367, 127] width 10 height 8
type input "16"
type input "16% Discount"
click at [363, 129] on div at bounding box center [367, 127] width 10 height 8
type input "17"
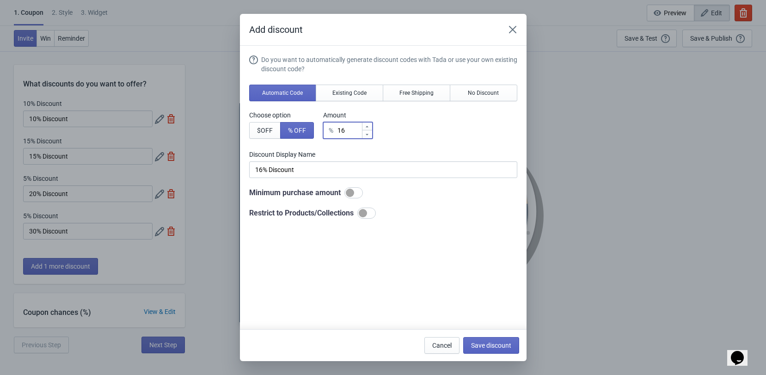
type input "17% Discount"
click at [363, 129] on div at bounding box center [367, 127] width 10 height 8
type input "18"
type input "18% Discount"
click at [363, 129] on div at bounding box center [367, 127] width 10 height 8
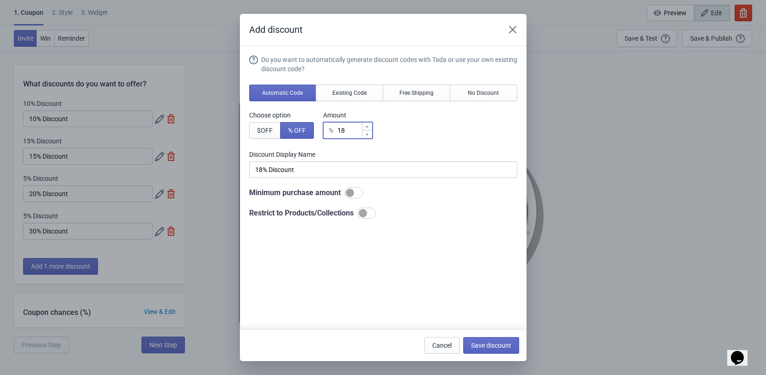
type input "19"
type input "19% Discount"
click at [363, 129] on div at bounding box center [367, 127] width 10 height 8
type input "20"
type input "20% Discount"
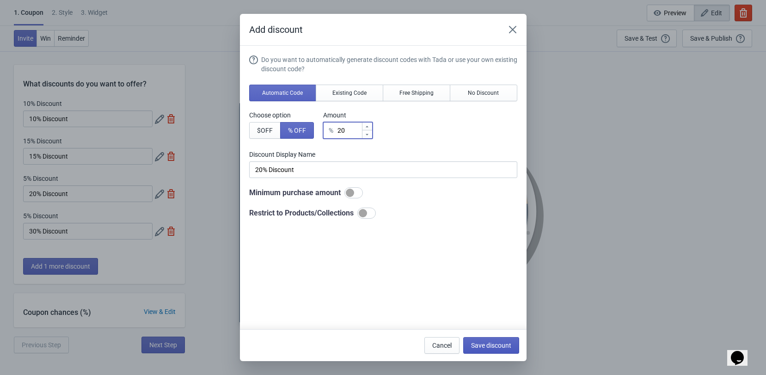
click at [479, 344] on span "Save discount" at bounding box center [491, 345] width 40 height 7
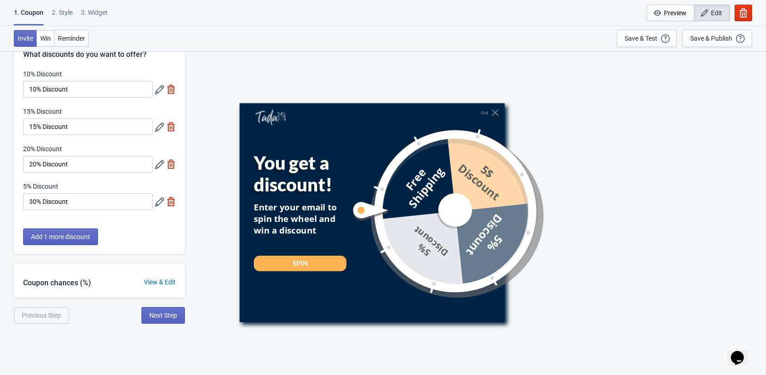
scroll to position [31, 0]
click at [160, 202] on icon at bounding box center [159, 200] width 9 height 9
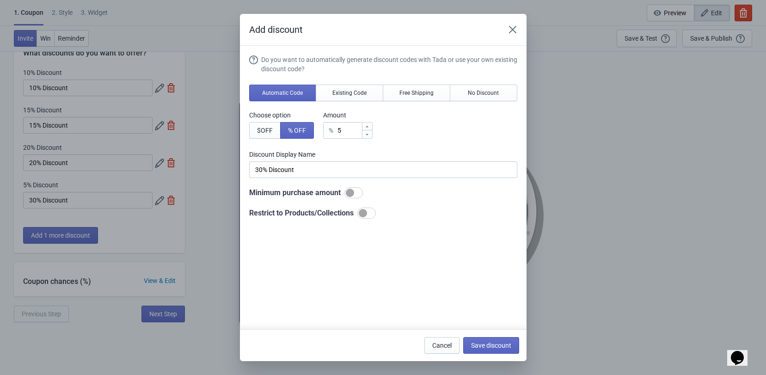
click at [369, 124] on icon at bounding box center [367, 127] width 6 height 6
type input "6"
type input "6% Discount"
click at [369, 124] on icon at bounding box center [367, 127] width 6 height 6
type input "7"
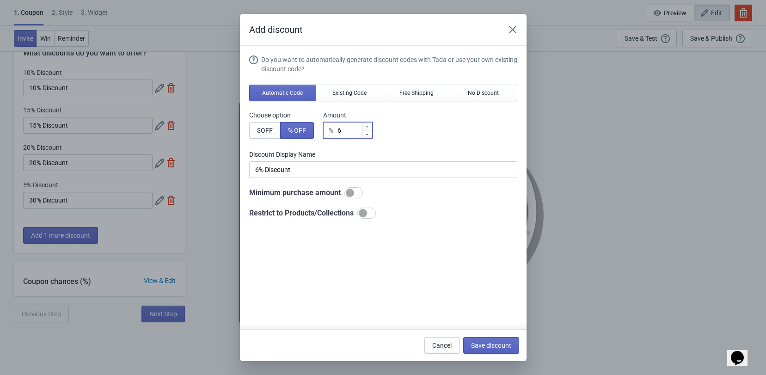
type input "7% Discount"
click at [369, 124] on icon at bounding box center [367, 127] width 6 height 6
type input "8"
type input "8% Discount"
click at [369, 124] on icon at bounding box center [367, 127] width 6 height 6
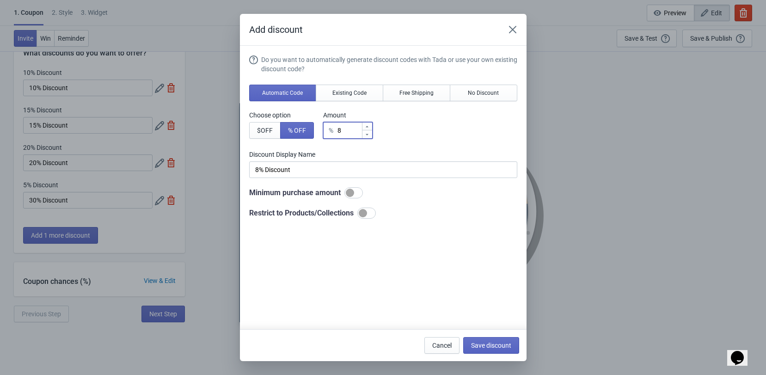
type input "9"
type input "9% Discount"
click at [369, 124] on icon at bounding box center [367, 127] width 6 height 6
type input "10"
type input "10% Discount"
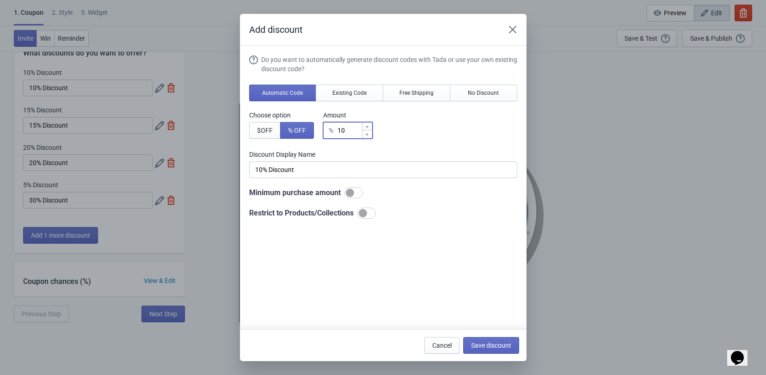
click at [369, 124] on icon at bounding box center [367, 127] width 6 height 6
type input "11"
type input "11% Discount"
click at [369, 124] on icon at bounding box center [367, 127] width 6 height 6
type input "12"
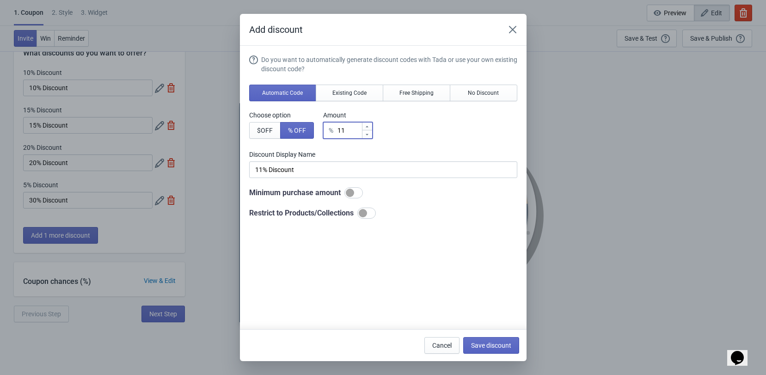
type input "12% Discount"
click at [369, 124] on icon at bounding box center [367, 127] width 6 height 6
type input "13"
type input "13% Discount"
click at [369, 124] on icon at bounding box center [367, 127] width 6 height 6
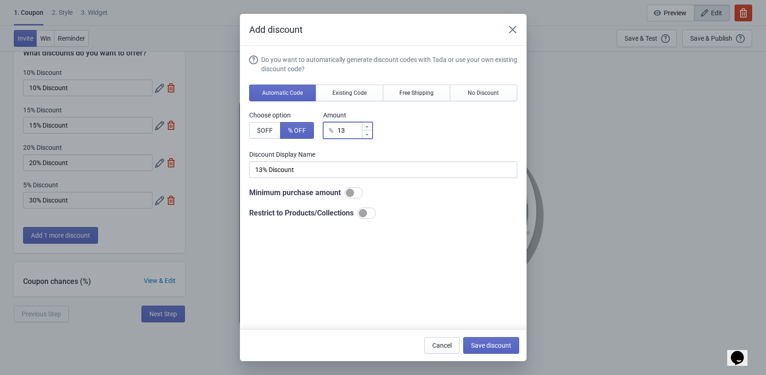
type input "14"
type input "14% Discount"
click at [369, 124] on icon at bounding box center [367, 127] width 6 height 6
type input "15"
type input "15% Discount"
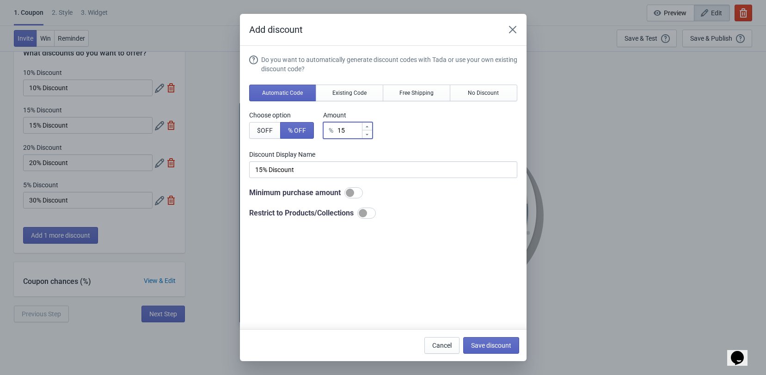
click at [369, 124] on icon at bounding box center [367, 127] width 6 height 6
type input "16"
type input "16% Discount"
click at [369, 124] on icon at bounding box center [367, 127] width 6 height 6
type input "17"
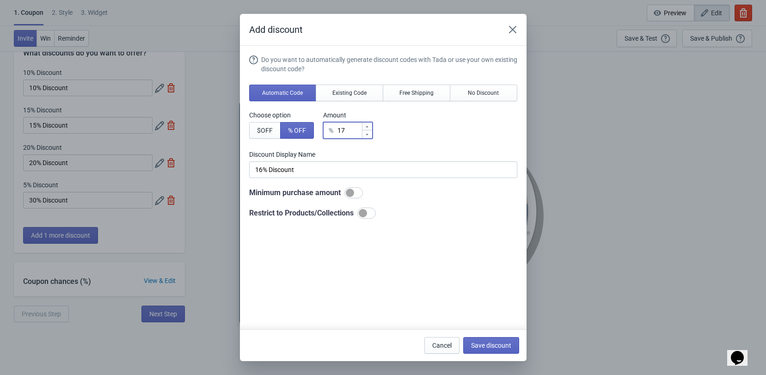
type input "17% Discount"
click at [369, 124] on icon at bounding box center [367, 127] width 6 height 6
type input "18"
type input "18% Discount"
click at [369, 124] on icon at bounding box center [367, 127] width 6 height 6
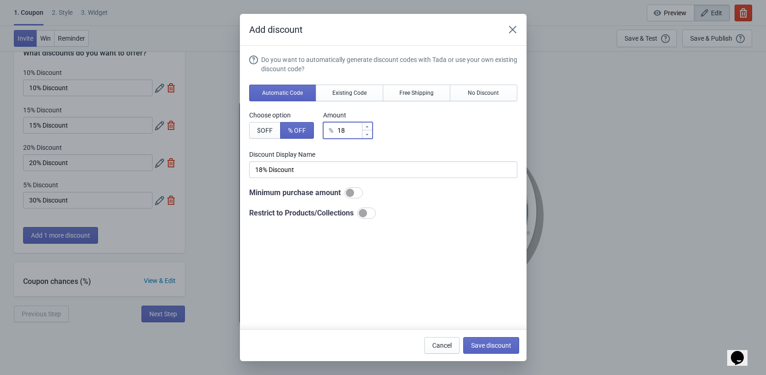
type input "19"
type input "19% Discount"
click at [369, 124] on icon at bounding box center [367, 127] width 6 height 6
type input "20"
type input "20% Discount"
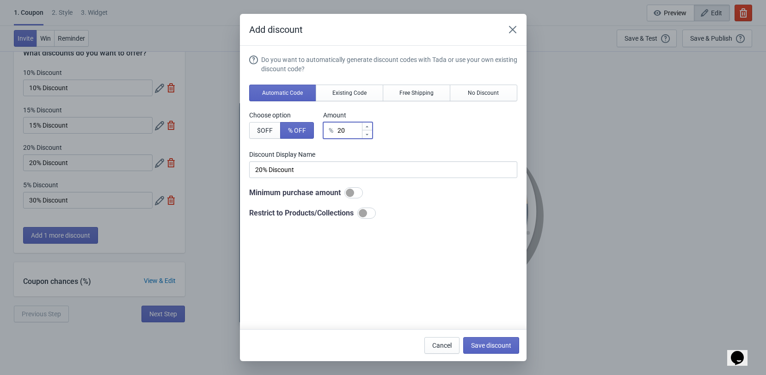
click at [369, 124] on icon at bounding box center [367, 127] width 6 height 6
type input "21"
type input "21% Discount"
click at [369, 124] on icon at bounding box center [367, 127] width 6 height 6
type input "22"
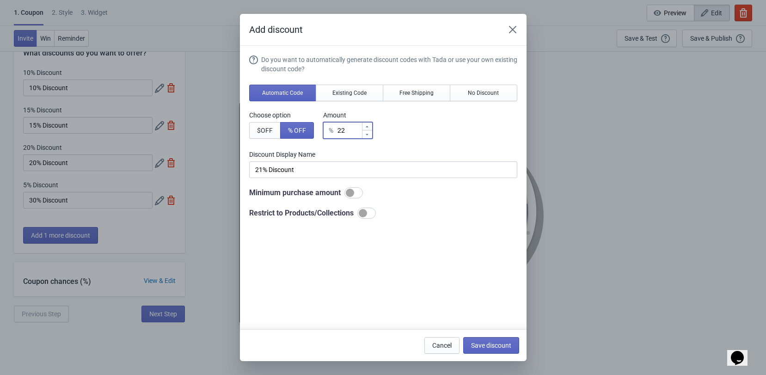
type input "22% Discount"
click at [369, 124] on icon at bounding box center [367, 127] width 6 height 6
type input "23"
type input "23% Discount"
click at [369, 124] on icon at bounding box center [367, 127] width 6 height 6
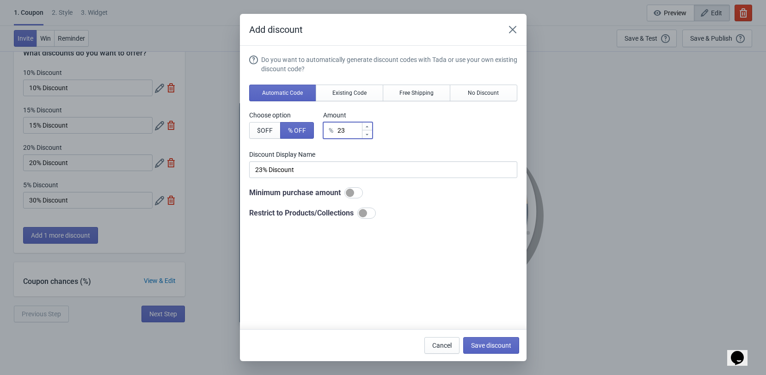
type input "24"
type input "24% Discount"
click at [369, 124] on icon at bounding box center [367, 127] width 6 height 6
type input "25"
type input "25% Discount"
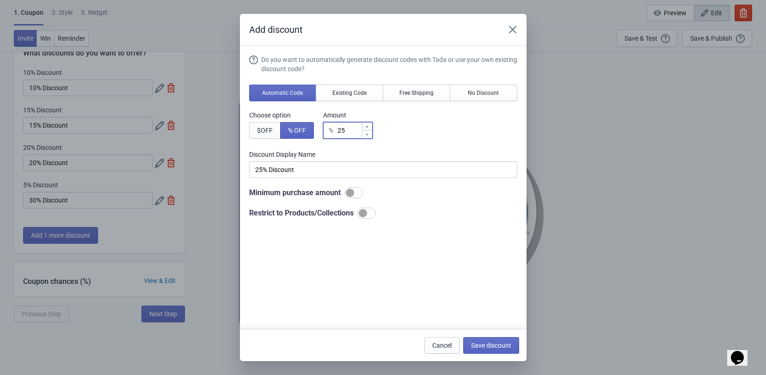
click at [369, 124] on icon at bounding box center [367, 127] width 6 height 6
type input "26"
type input "26% Discount"
click at [369, 124] on icon at bounding box center [367, 127] width 6 height 6
type input "27"
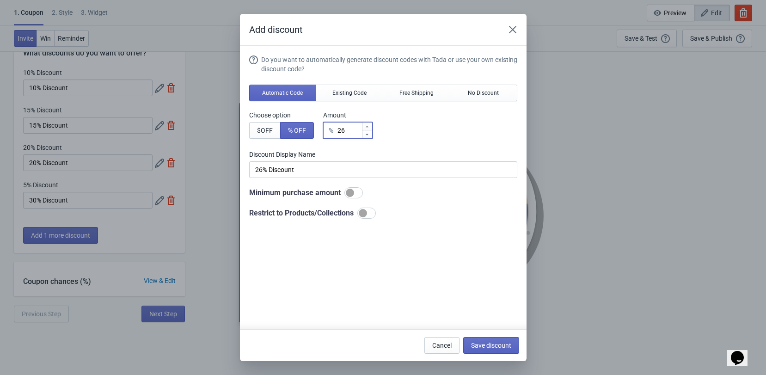
type input "27% Discount"
click at [369, 124] on icon at bounding box center [367, 127] width 6 height 6
type input "28"
type input "28% Discount"
click at [369, 124] on icon at bounding box center [367, 127] width 6 height 6
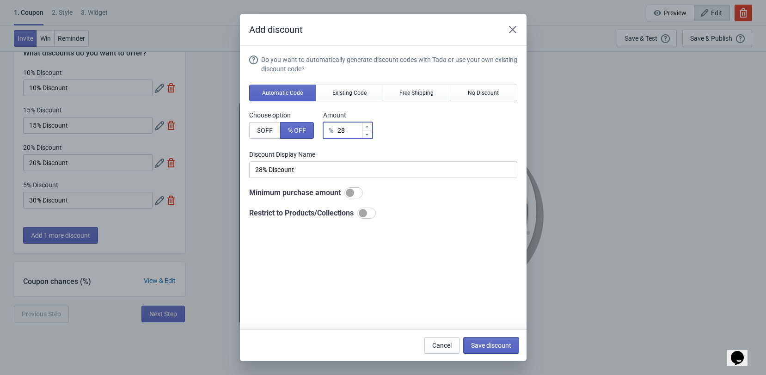
type input "29"
type input "29% Discount"
click at [369, 124] on icon at bounding box center [367, 127] width 6 height 6
type input "30"
type input "30% Discount"
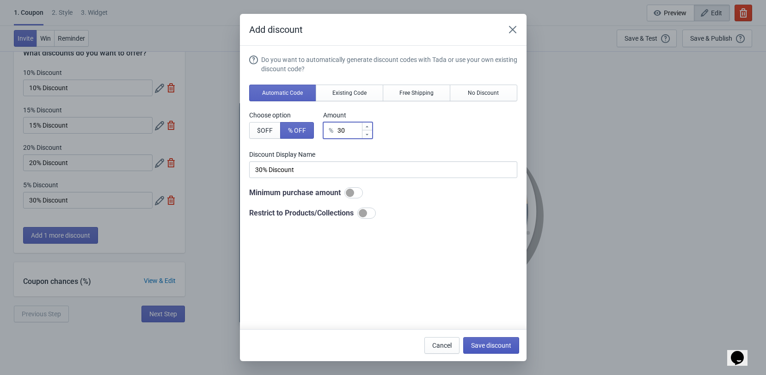
click at [489, 343] on span "Save discount" at bounding box center [491, 345] width 40 height 7
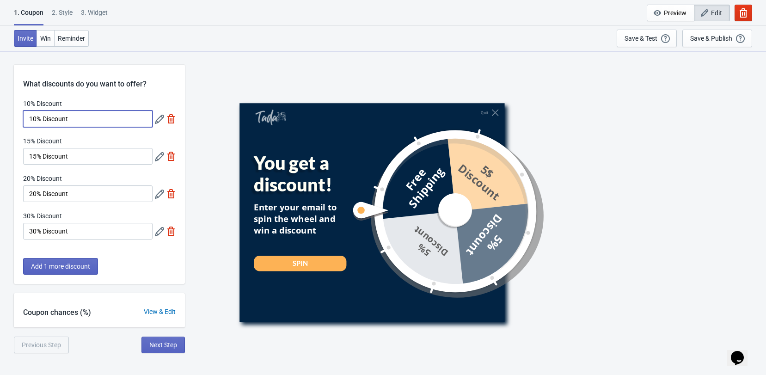
drag, startPoint x: 97, startPoint y: 121, endPoint x: 6, endPoint y: 114, distance: 91.3
click at [6, 114] on div "What discounts do you want to offer? 10% Discount 10% Discount 15% Discount 15%…" at bounding box center [383, 202] width 766 height 302
click at [169, 118] on img at bounding box center [170, 118] width 9 height 9
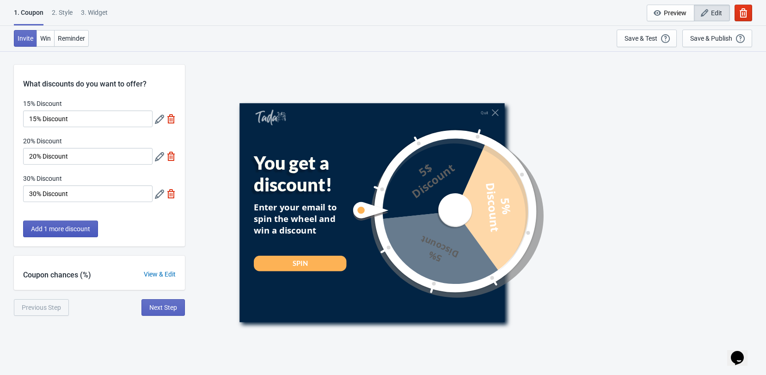
click at [84, 227] on span "Add 1 more discount" at bounding box center [60, 228] width 59 height 7
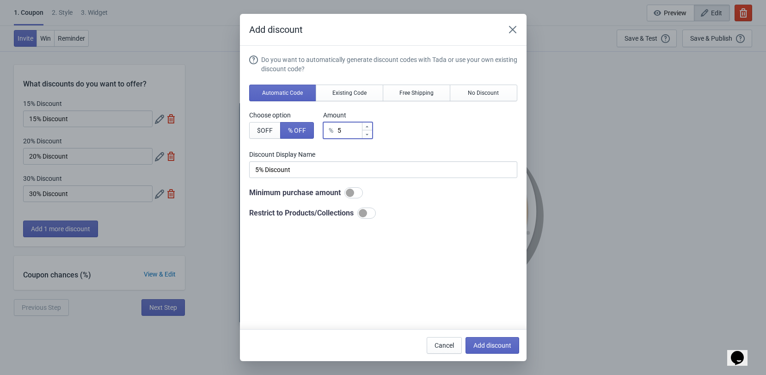
click at [368, 127] on icon at bounding box center [367, 126] width 3 height 1
type input "6"
type input "6% Discount"
click at [368, 127] on icon at bounding box center [367, 126] width 3 height 1
type input "7"
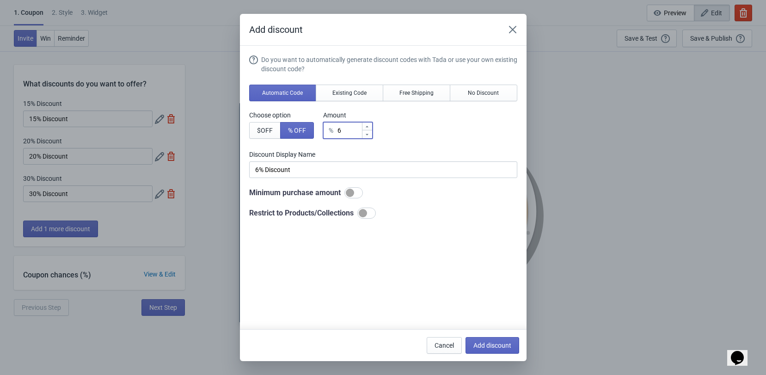
type input "7% Discount"
click at [368, 127] on icon at bounding box center [367, 126] width 3 height 1
type input "8"
type input "8% Discount"
click at [368, 127] on icon at bounding box center [367, 126] width 3 height 1
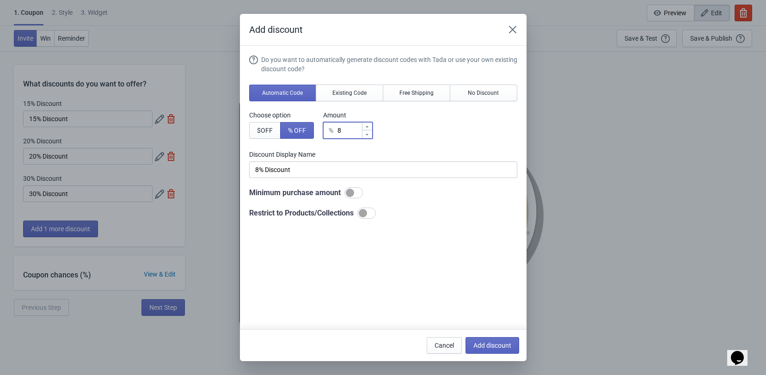
type input "9"
type input "9% Discount"
click at [368, 127] on icon at bounding box center [367, 126] width 3 height 1
type input "10"
type input "10% Discount"
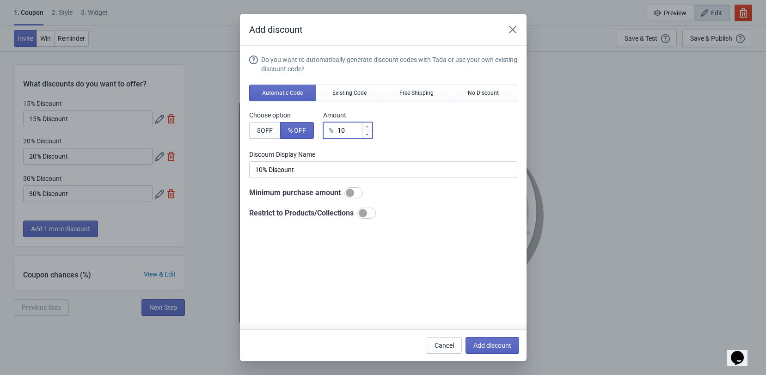
click at [368, 127] on icon at bounding box center [367, 126] width 3 height 1
type input "11"
type input "11% Discount"
click at [368, 127] on icon at bounding box center [367, 126] width 3 height 1
type input "12"
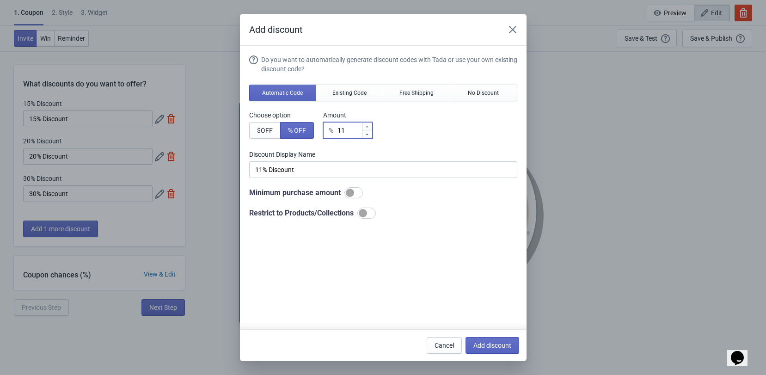
type input "12% Discount"
click at [368, 127] on icon at bounding box center [367, 126] width 3 height 1
type input "13"
type input "13% Discount"
click at [368, 127] on icon at bounding box center [367, 126] width 3 height 1
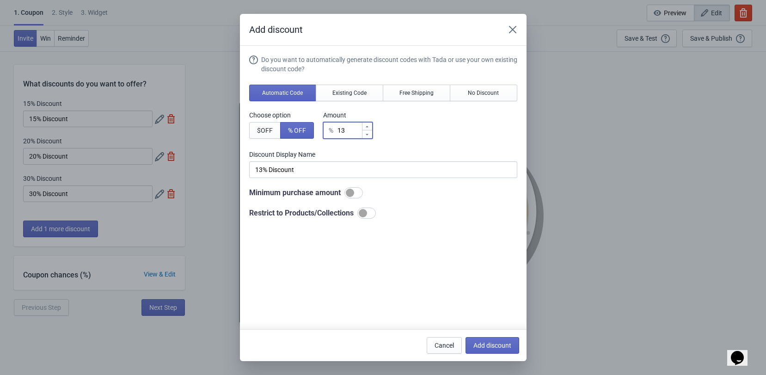
type input "14"
type input "14% Discount"
click at [368, 127] on icon at bounding box center [367, 126] width 3 height 1
type input "15"
type input "15% Discount"
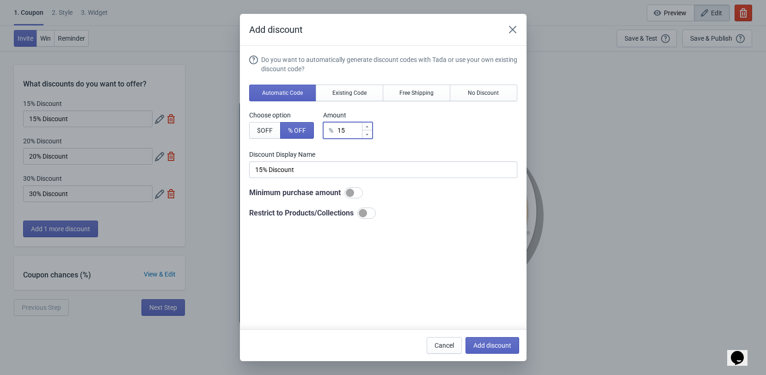
click at [368, 127] on icon at bounding box center [367, 126] width 3 height 1
type input "16"
type input "16% Discount"
click at [368, 127] on icon at bounding box center [367, 126] width 3 height 1
type input "17"
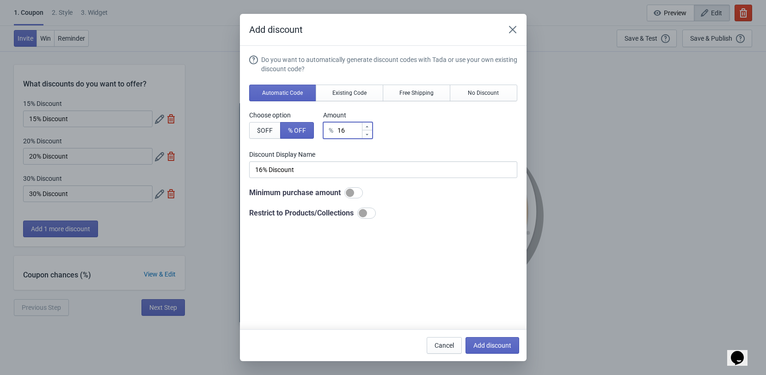
type input "17% Discount"
click at [368, 127] on icon at bounding box center [367, 126] width 3 height 1
type input "18"
type input "18% Discount"
click at [368, 127] on icon at bounding box center [367, 126] width 3 height 1
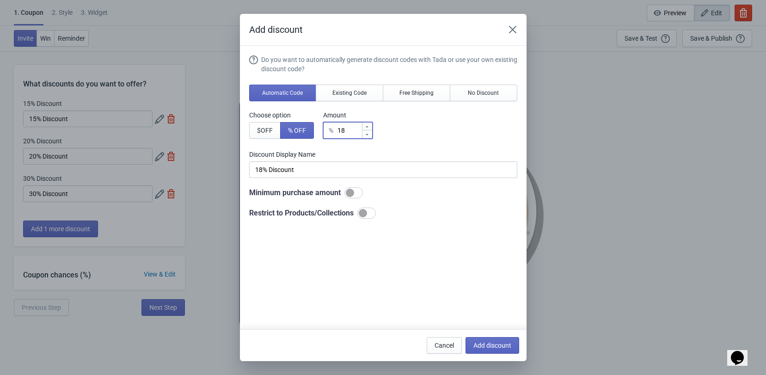
type input "19"
type input "19% Discount"
click at [368, 127] on icon at bounding box center [367, 126] width 3 height 1
type input "20"
type input "20% Discount"
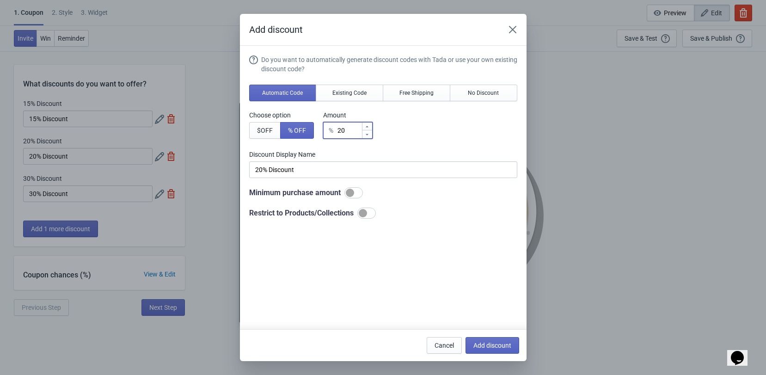
click at [368, 127] on icon at bounding box center [367, 126] width 3 height 1
type input "21"
type input "21% Discount"
click at [368, 127] on icon at bounding box center [367, 126] width 3 height 1
type input "22"
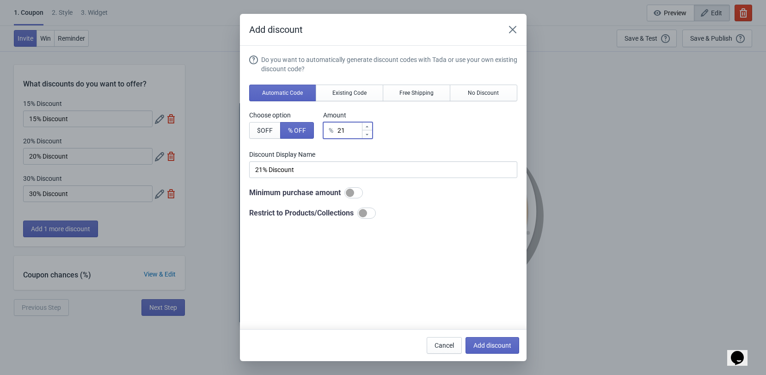
type input "22% Discount"
click at [368, 127] on icon at bounding box center [367, 126] width 3 height 1
type input "23"
type input "23% Discount"
click at [368, 127] on icon at bounding box center [367, 126] width 3 height 1
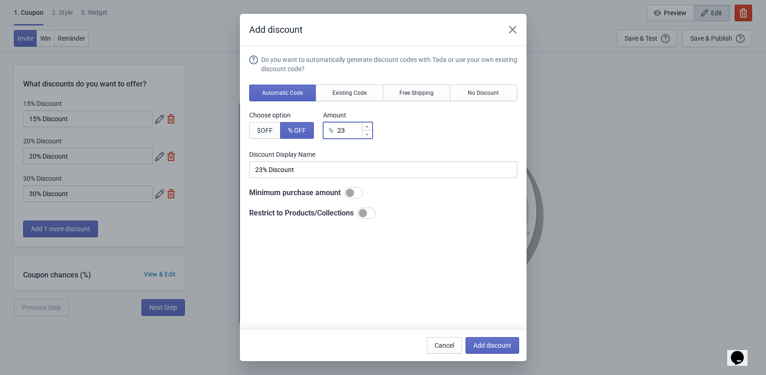
type input "24"
type input "24% Discount"
click at [368, 127] on icon at bounding box center [367, 126] width 3 height 1
type input "25"
type input "25% Discount"
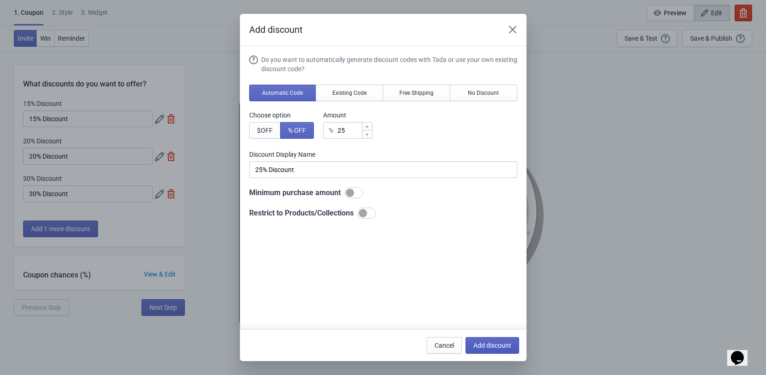
click at [497, 344] on span "Add discount" at bounding box center [492, 345] width 38 height 7
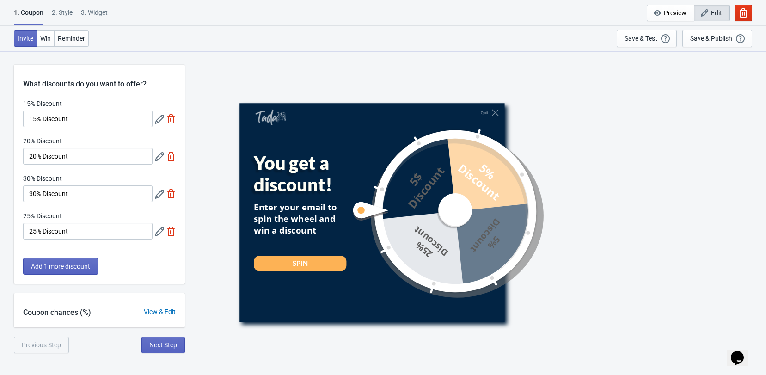
click at [155, 193] on icon at bounding box center [159, 194] width 9 height 9
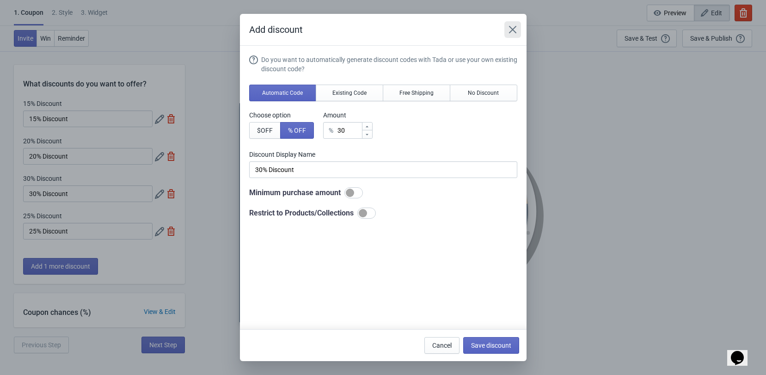
click at [509, 32] on icon "Close" at bounding box center [512, 29] width 9 height 9
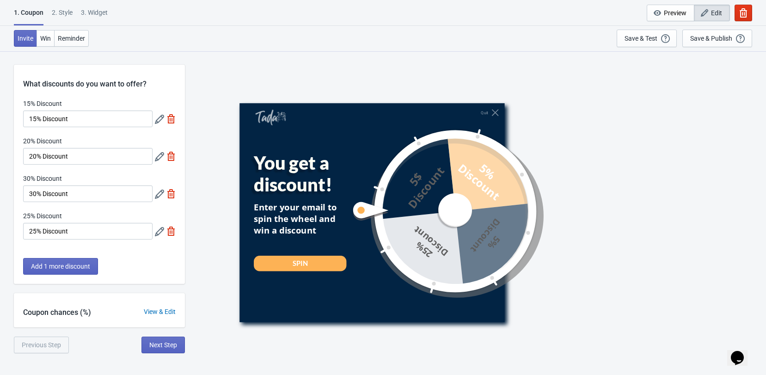
click at [169, 311] on div "View & Edit" at bounding box center [160, 312] width 50 height 10
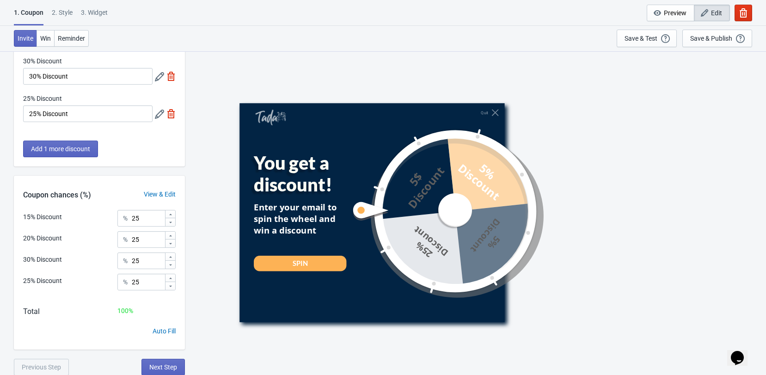
scroll to position [118, 0]
drag, startPoint x: 41, startPoint y: 279, endPoint x: 43, endPoint y: 252, distance: 27.8
click at [43, 252] on div "15% Discount % 25 20% Discount % 25 30% Discount % 25 25% Discount % 25" at bounding box center [99, 252] width 171 height 87
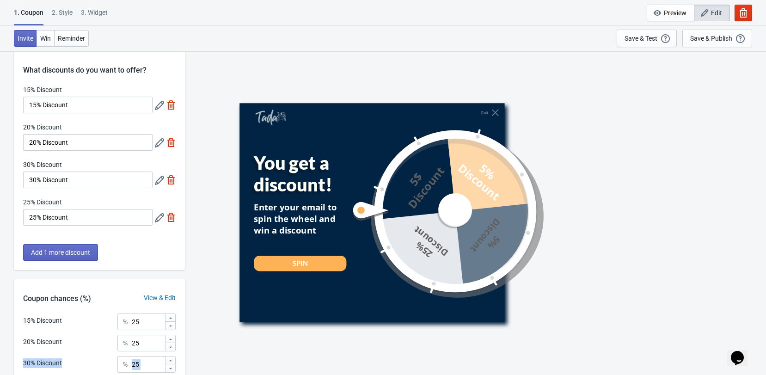
scroll to position [0, 0]
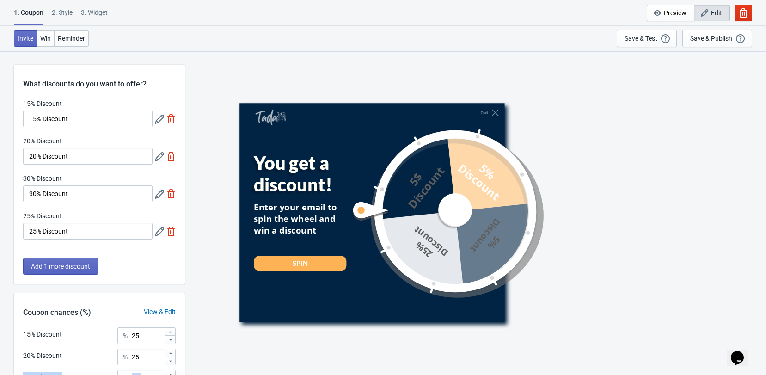
click at [169, 194] on img at bounding box center [170, 193] width 9 height 9
type input "33"
type input "34"
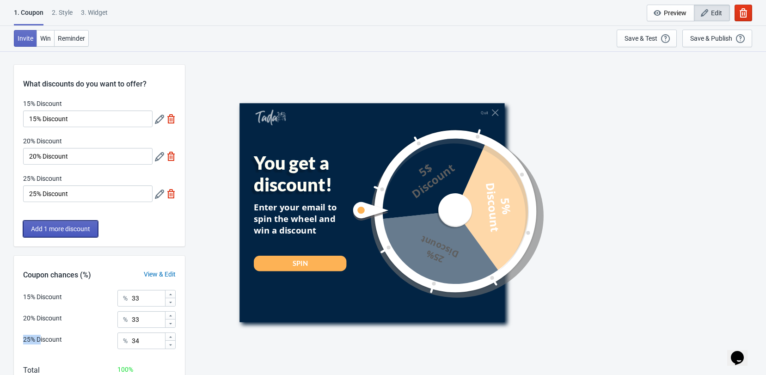
click at [67, 226] on span "Add 1 more discount" at bounding box center [60, 228] width 59 height 7
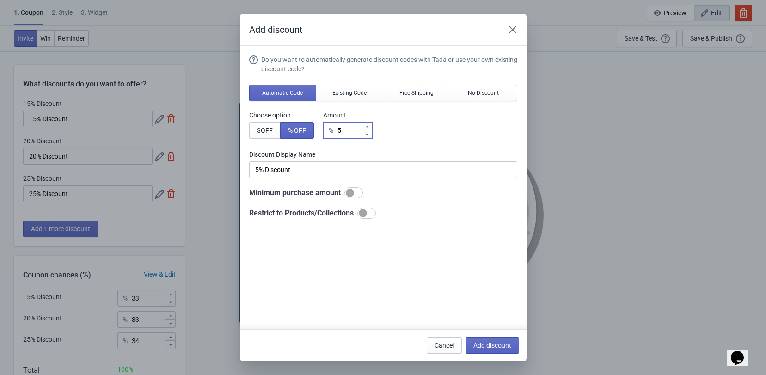
drag, startPoint x: 343, startPoint y: 129, endPoint x: 328, endPoint y: 129, distance: 14.8
click at [328, 129] on div "% 5" at bounding box center [347, 130] width 49 height 17
type input "3"
type input "3% Discount"
type input "30"
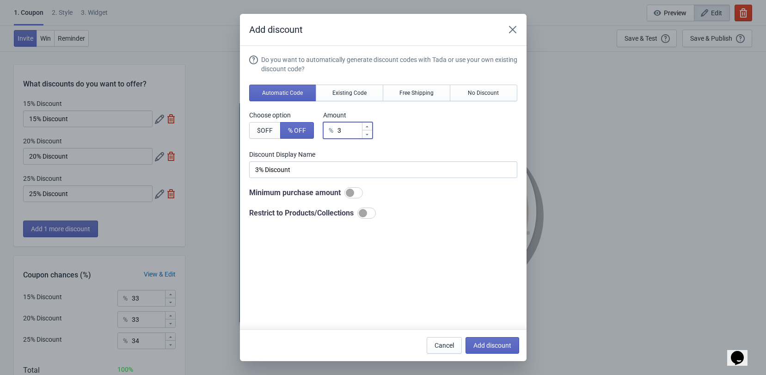
type input "30% Discount"
type input "30"
click at [496, 342] on span "Add discount" at bounding box center [492, 345] width 38 height 7
type input "25"
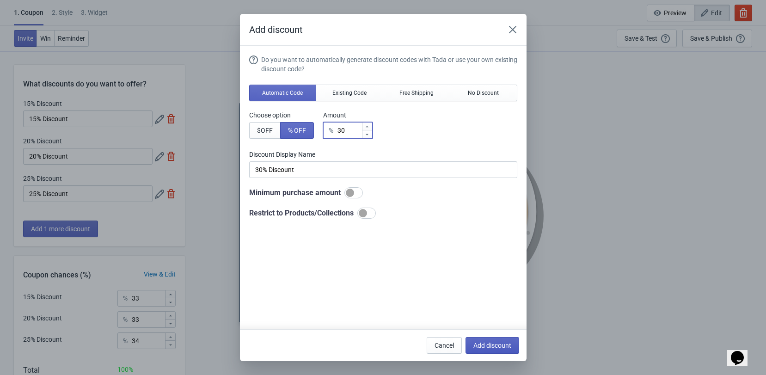
type input "25"
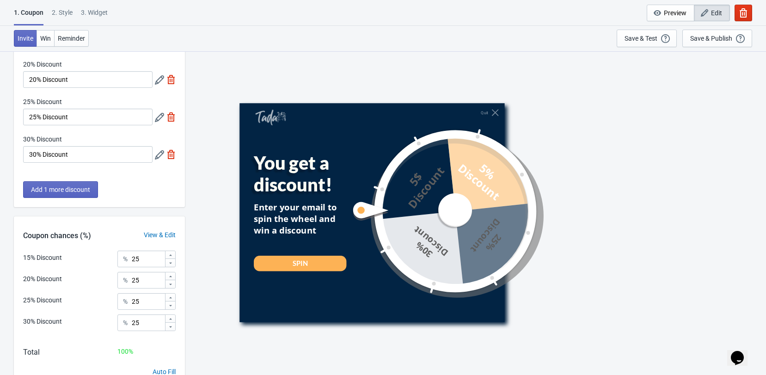
scroll to position [118, 0]
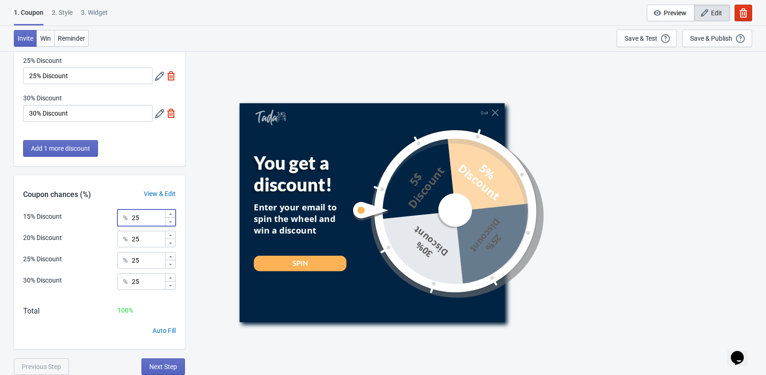
drag, startPoint x: 158, startPoint y: 211, endPoint x: 107, endPoint y: 213, distance: 51.4
click at [111, 212] on div "15% Discount % 25" at bounding box center [99, 215] width 153 height 12
type input "40"
drag, startPoint x: 161, startPoint y: 238, endPoint x: 126, endPoint y: 235, distance: 35.2
click at [126, 235] on div "% 25" at bounding box center [146, 239] width 58 height 17
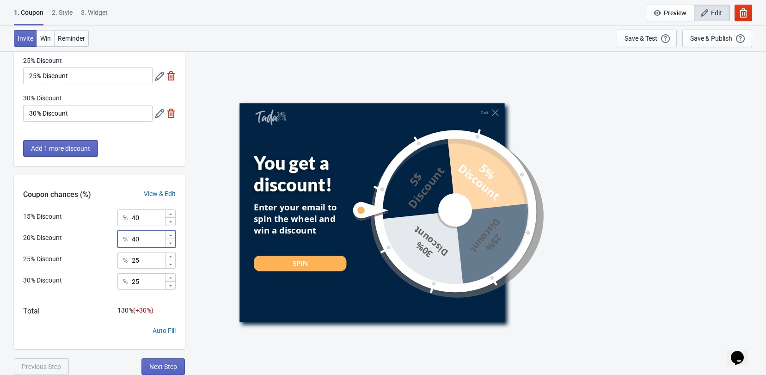
type input "40"
click at [163, 257] on input "25" at bounding box center [147, 260] width 33 height 17
click at [150, 216] on input "40" at bounding box center [147, 217] width 33 height 17
type input "45"
click at [149, 243] on input "40" at bounding box center [147, 239] width 33 height 17
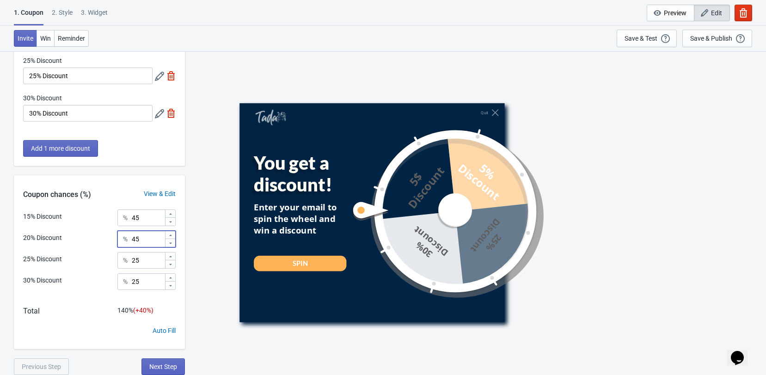
type input "45"
click at [153, 264] on input "25" at bounding box center [147, 260] width 33 height 17
type input "2"
type input "9"
drag, startPoint x: 155, startPoint y: 283, endPoint x: 121, endPoint y: 283, distance: 33.7
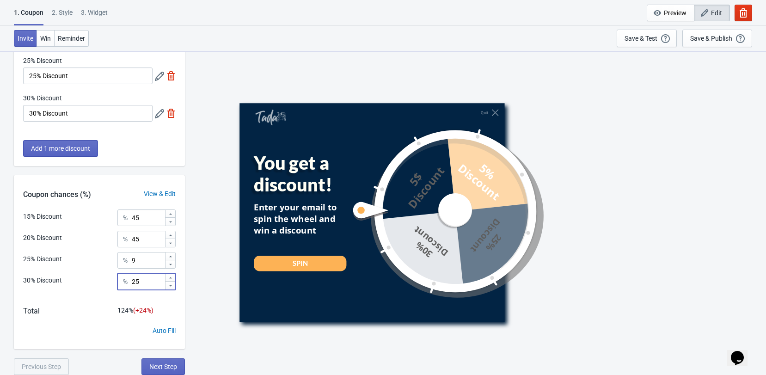
click at [121, 283] on div "% 25" at bounding box center [146, 281] width 58 height 17
type input "1"
click at [219, 319] on div "Quit You get a discount! Enter your email to spin the wheel and win a discount …" at bounding box center [476, 213] width 572 height 324
click at [172, 359] on button "Next Step" at bounding box center [162, 366] width 43 height 17
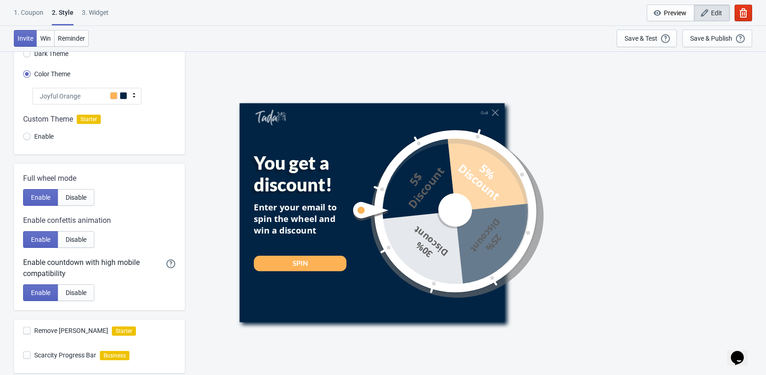
scroll to position [0, 0]
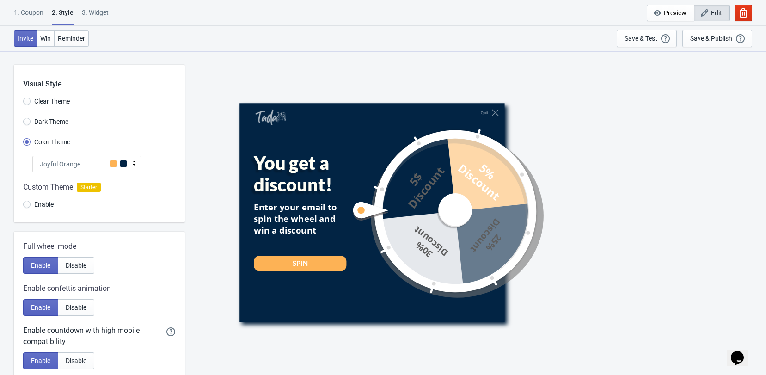
click at [105, 13] on div "3. Widget" at bounding box center [95, 16] width 27 height 16
select select "homepageOnly"
select select "once"
select select "1"
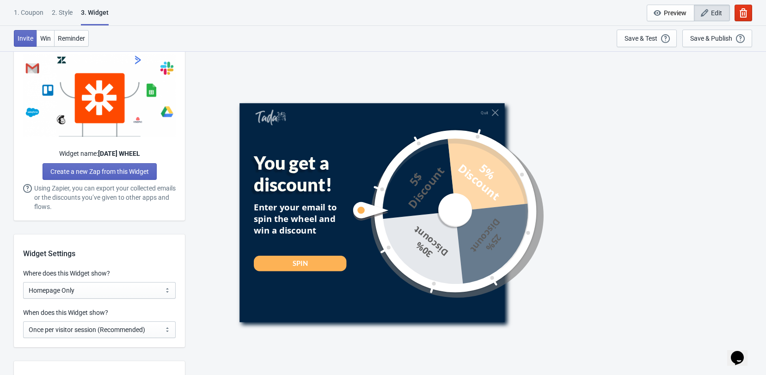
scroll to position [447, 0]
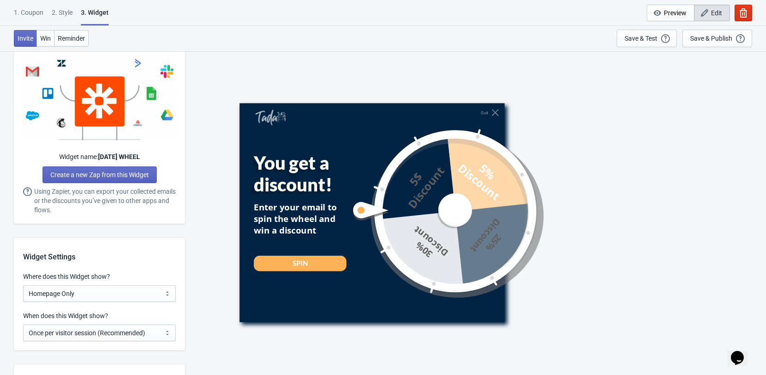
click at [67, 15] on div "2 . Style" at bounding box center [62, 16] width 21 height 16
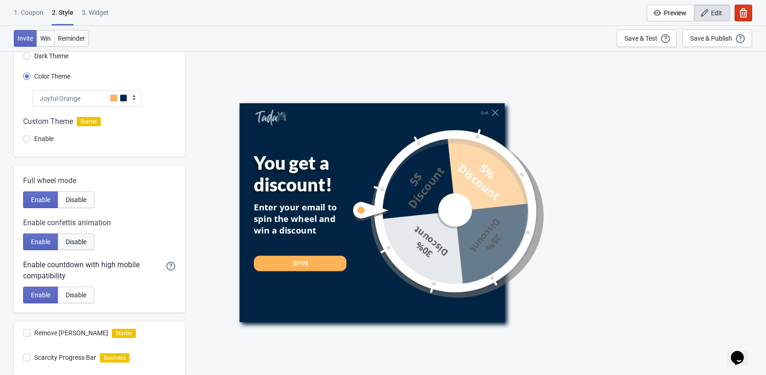
scroll to position [53, 0]
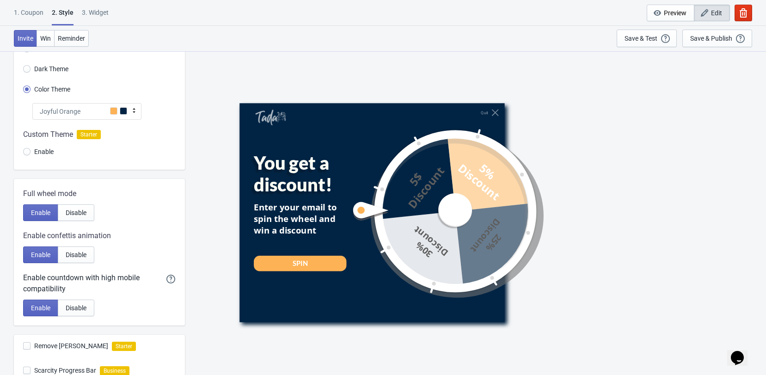
click at [32, 11] on div "1. Coupon" at bounding box center [29, 16] width 30 height 16
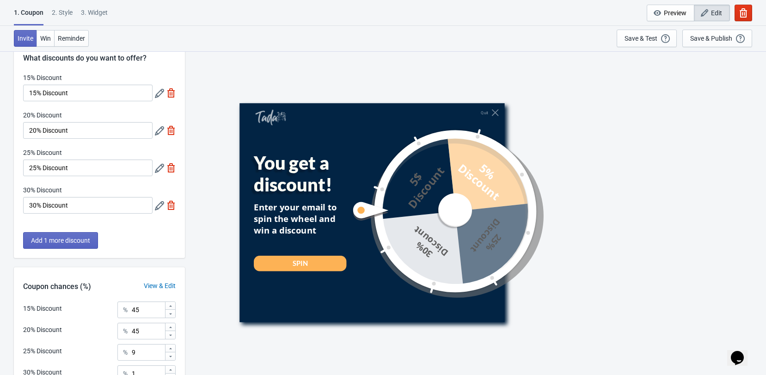
scroll to position [0, 0]
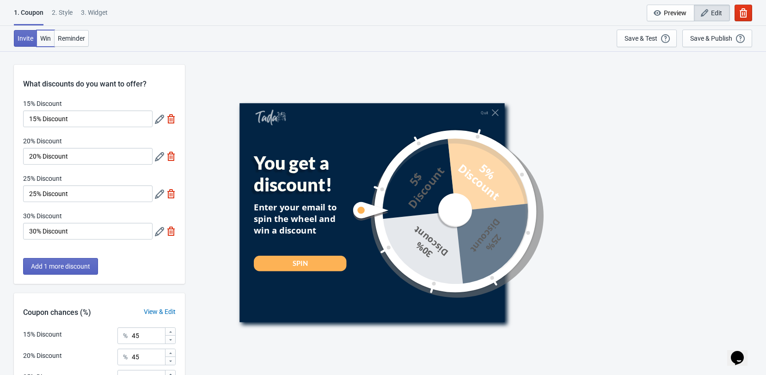
click at [41, 32] on button "Win" at bounding box center [46, 38] width 18 height 17
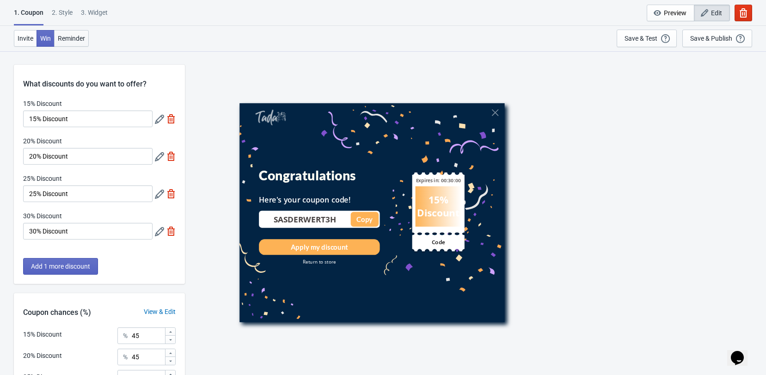
click at [71, 35] on span "Reminder" at bounding box center [71, 38] width 27 height 7
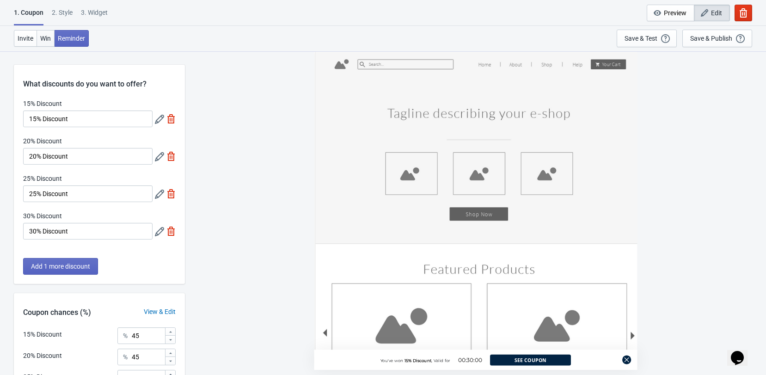
click at [48, 39] on span "Win" at bounding box center [45, 38] width 11 height 7
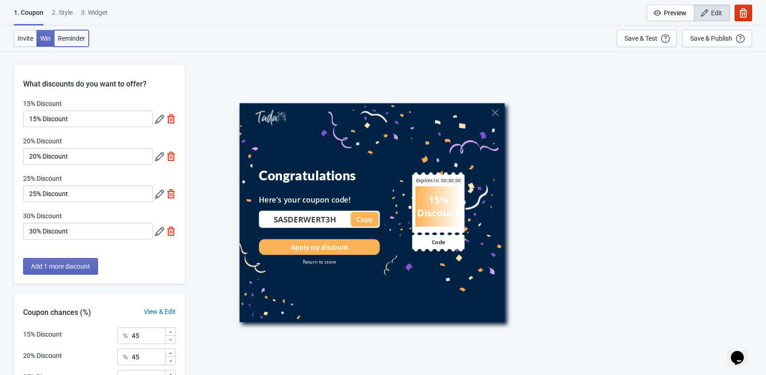
click at [87, 31] on button "Reminder" at bounding box center [71, 38] width 35 height 17
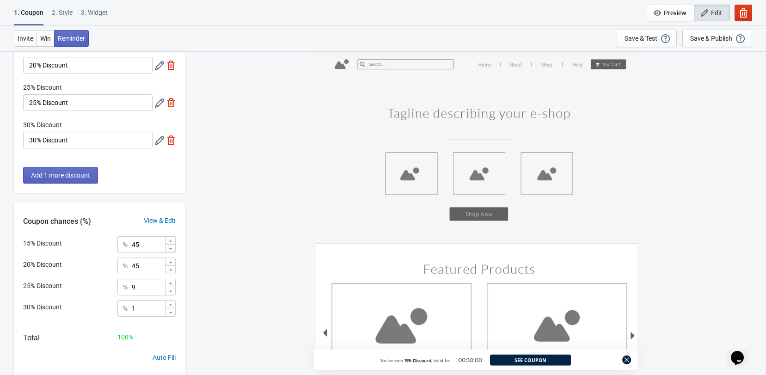
scroll to position [72, 0]
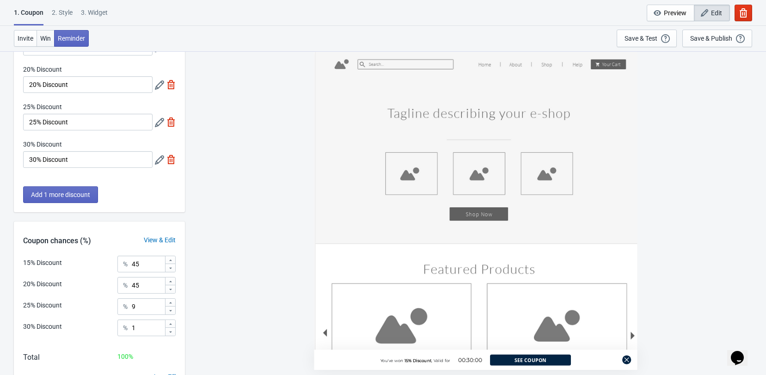
click at [51, 37] on span "Win" at bounding box center [45, 38] width 11 height 7
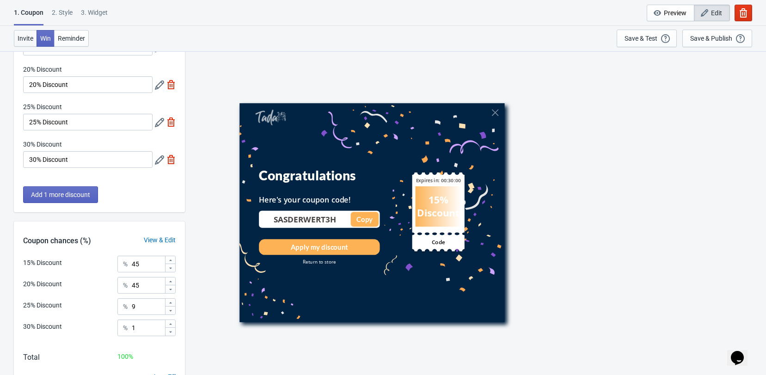
click at [24, 43] on button "Invite" at bounding box center [25, 38] width 23 height 17
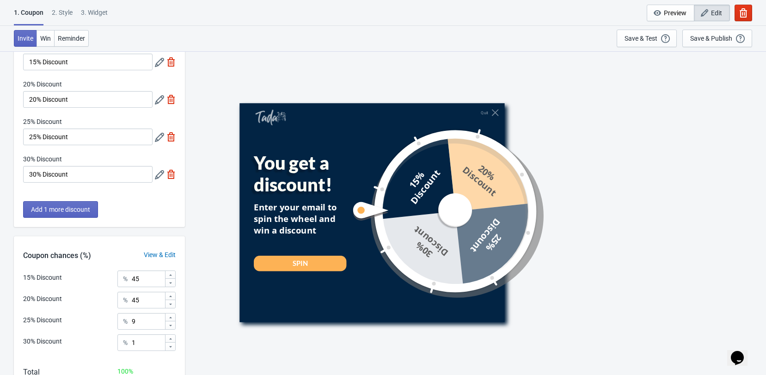
scroll to position [118, 0]
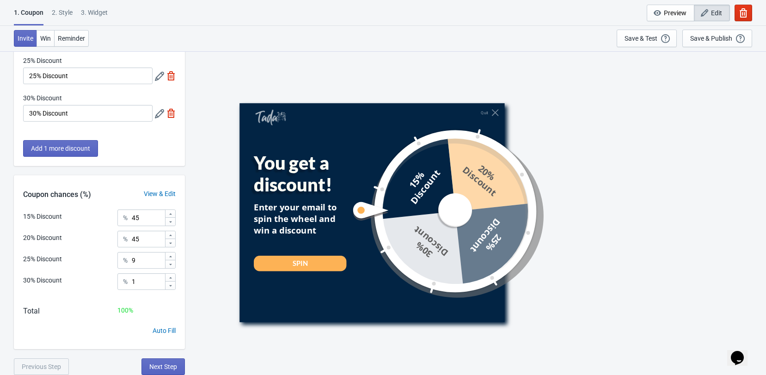
click at [187, 357] on div "What discounts do you want to offer? 15% Discount 15% Discount 20% Discount 20%…" at bounding box center [383, 154] width 766 height 442
click at [173, 361] on button "Next Step" at bounding box center [162, 366] width 43 height 17
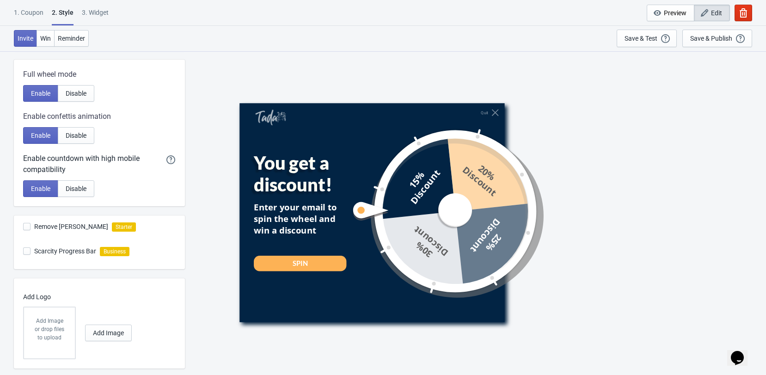
scroll to position [191, 0]
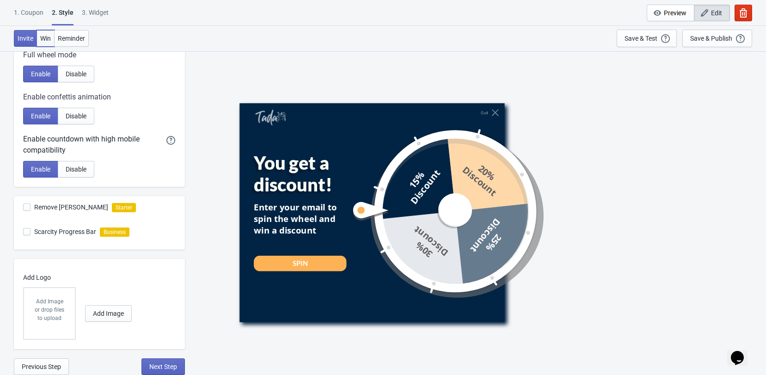
click at [42, 37] on span "Win" at bounding box center [45, 38] width 11 height 7
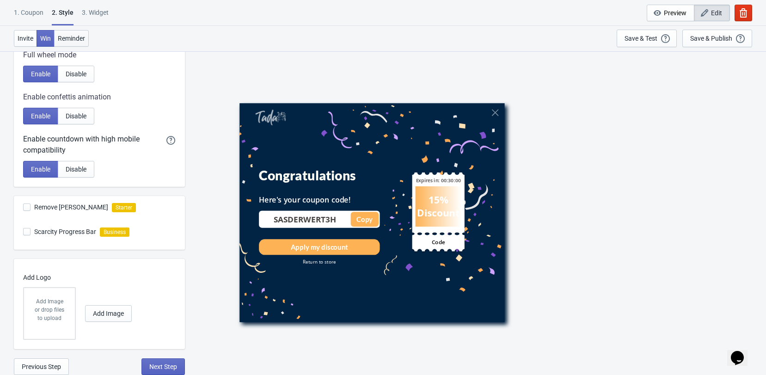
click at [80, 41] on span "Reminder" at bounding box center [71, 38] width 27 height 7
radio input "true"
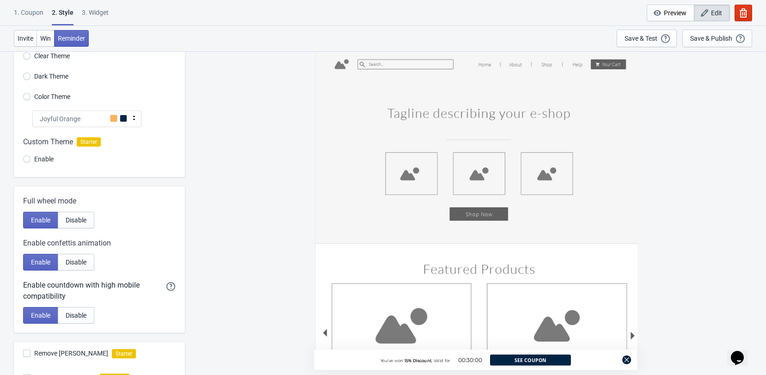
scroll to position [0, 0]
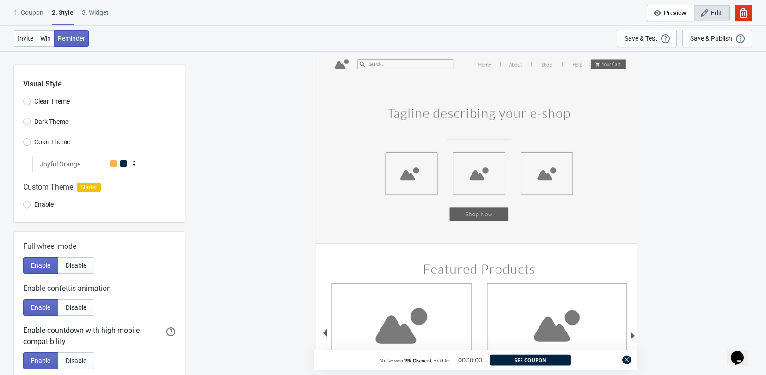
click at [106, 11] on div "3. Widget" at bounding box center [95, 16] width 27 height 16
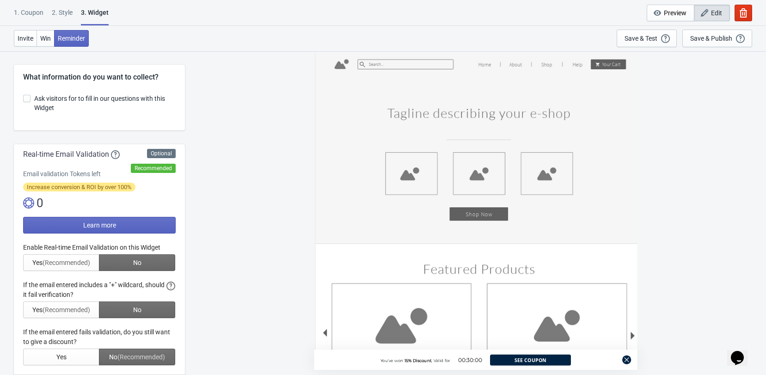
click at [26, 7] on div "1. Coupon 2 . Style 3. Widget 1. Coupon 2 . Style 3. Widget Cancel Widget Previ…" at bounding box center [383, 13] width 766 height 26
click at [32, 12] on div "1. Coupon" at bounding box center [29, 16] width 30 height 16
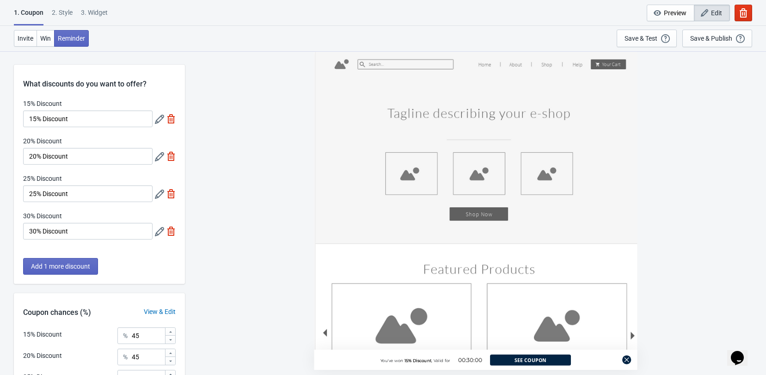
click at [98, 5] on div "1. Coupon 2 . Style 3. Widget 1. Coupon 2 . Style 3. Widget Cancel Widget Previ…" at bounding box center [383, 13] width 766 height 26
click at [97, 11] on div "3. Widget" at bounding box center [94, 16] width 27 height 16
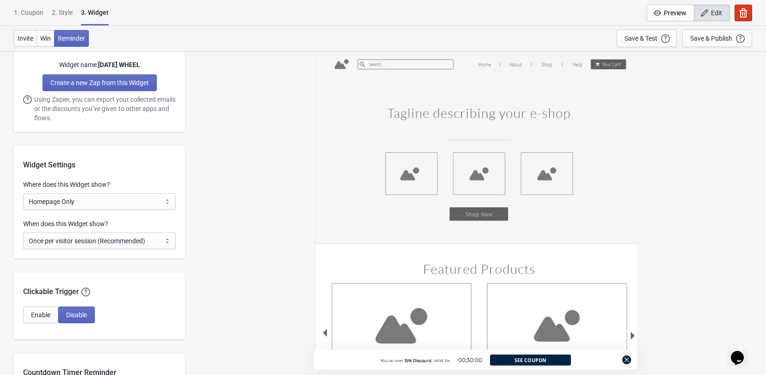
scroll to position [540, 0]
click at [108, 200] on select "All Pages All Product Pages All Blog Pages All Static Pages Specific Product(s)…" at bounding box center [99, 201] width 153 height 17
click at [107, 249] on div "When does this Widget show? Every new visit of page Once every period of time O…" at bounding box center [99, 238] width 171 height 39
click at [135, 241] on select "Every new visit of page Once every period of time Once per visitor session (Rec…" at bounding box center [99, 240] width 153 height 17
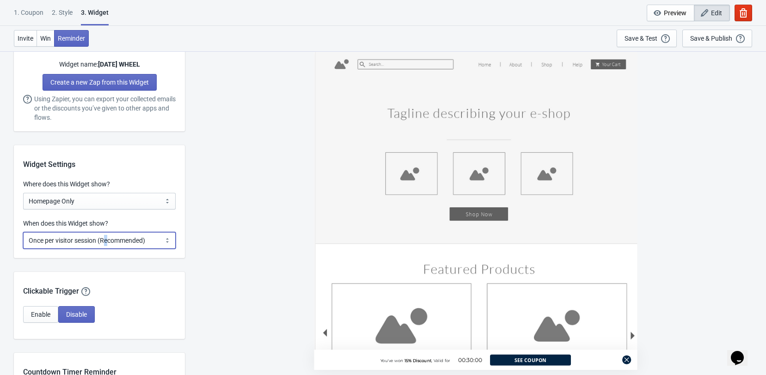
click at [136, 234] on select "Every new visit of page Once every period of time Once per visitor session (Rec…" at bounding box center [99, 240] width 153 height 17
click at [142, 196] on select "All Pages All Product Pages All Blog Pages All Static Pages Specific Product(s)…" at bounding box center [99, 201] width 153 height 17
click at [222, 199] on div "You've won 15% Discount , Valid for 00:30:00 See Coupon" at bounding box center [476, 213] width 572 height 324
click at [112, 248] on select "Every new visit of page Once every period of time Once per visitor session (Rec…" at bounding box center [99, 240] width 153 height 17
click at [154, 206] on select "All Pages All Product Pages All Blog Pages All Static Pages Specific Product(s)…" at bounding box center [99, 201] width 153 height 17
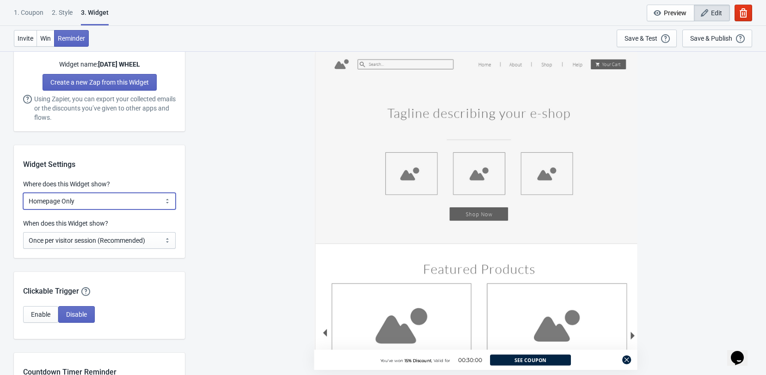
click at [158, 204] on select "All Pages All Product Pages All Blog Pages All Static Pages Specific Product(s)…" at bounding box center [99, 201] width 153 height 17
click at [129, 195] on select "All Pages All Product Pages All Blog Pages All Static Pages Specific Product(s)…" at bounding box center [99, 201] width 153 height 17
click at [54, 11] on div "2 . Style" at bounding box center [62, 16] width 21 height 16
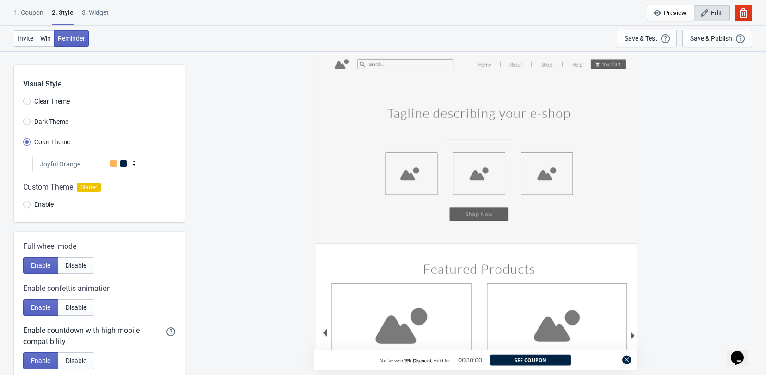
click at [26, 10] on div "1. Coupon" at bounding box center [29, 16] width 30 height 16
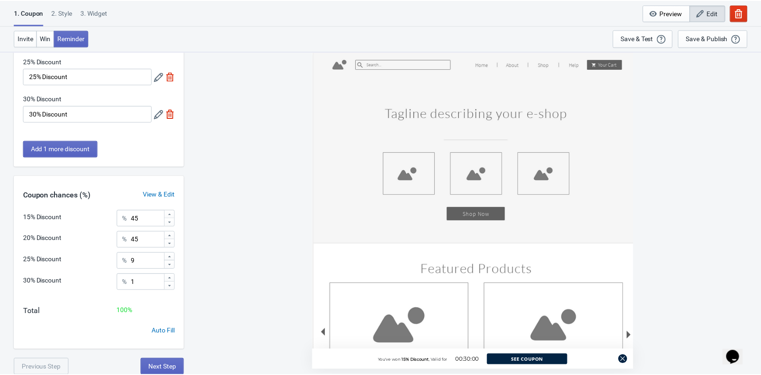
scroll to position [118, 0]
